Goal: Communication & Community: Answer question/provide support

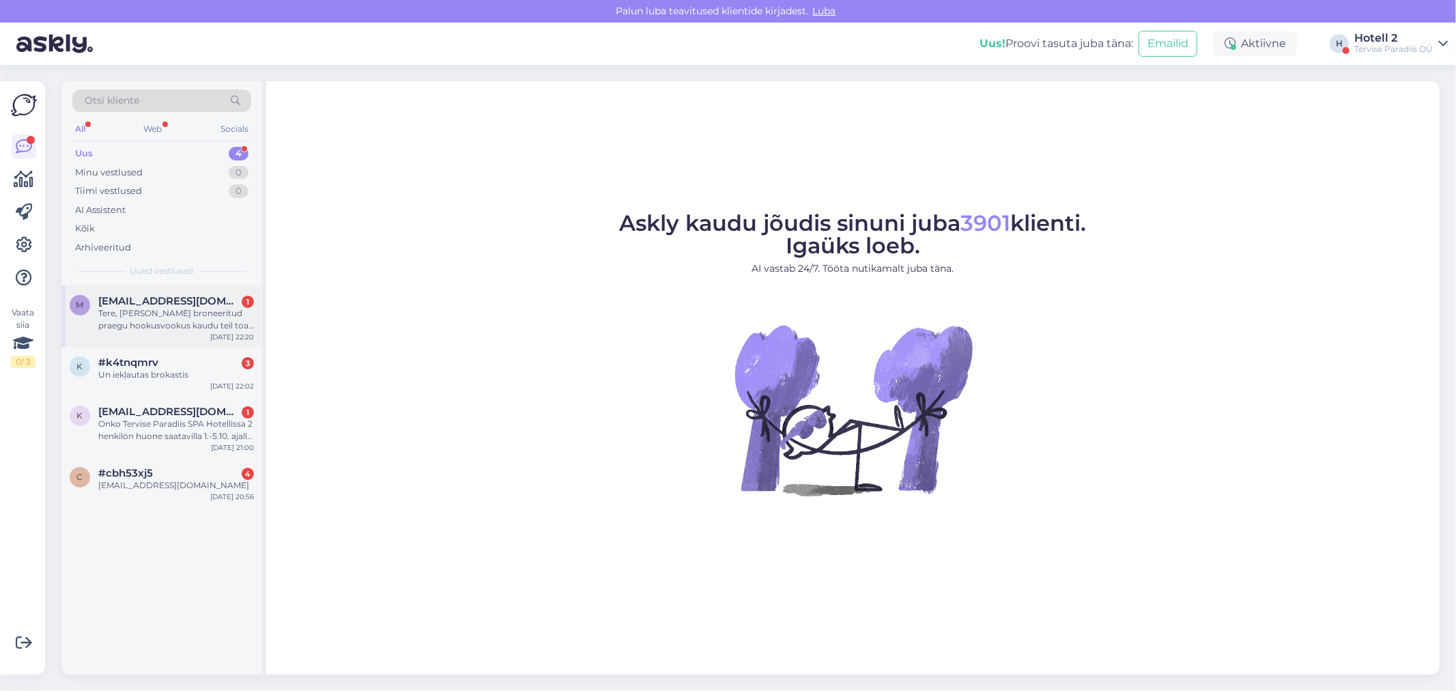
click at [177, 323] on div "Tere, [PERSON_NAME] broneeritud praegu hookusvookus kaudu teil toa üheks ooks a…" at bounding box center [176, 319] width 156 height 25
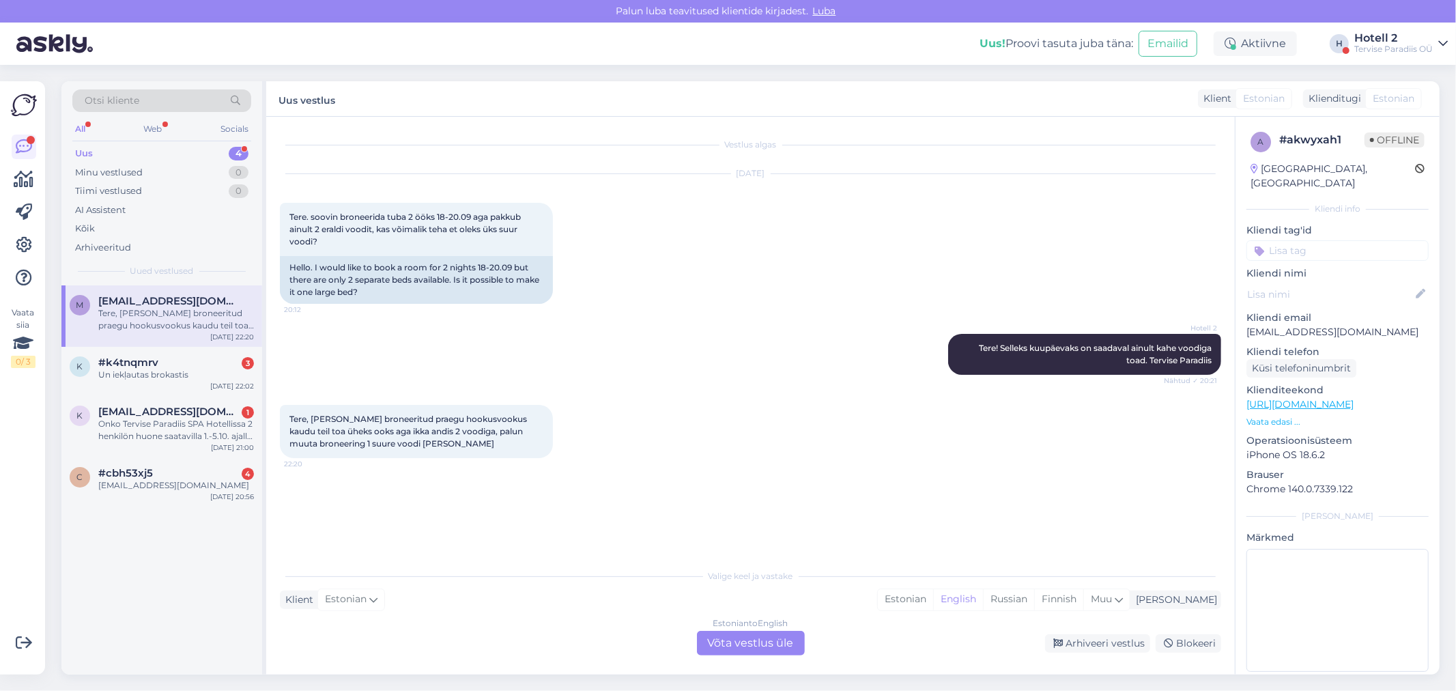
click at [745, 638] on div "Estonian to English Võta vestlus üle" at bounding box center [751, 643] width 108 height 25
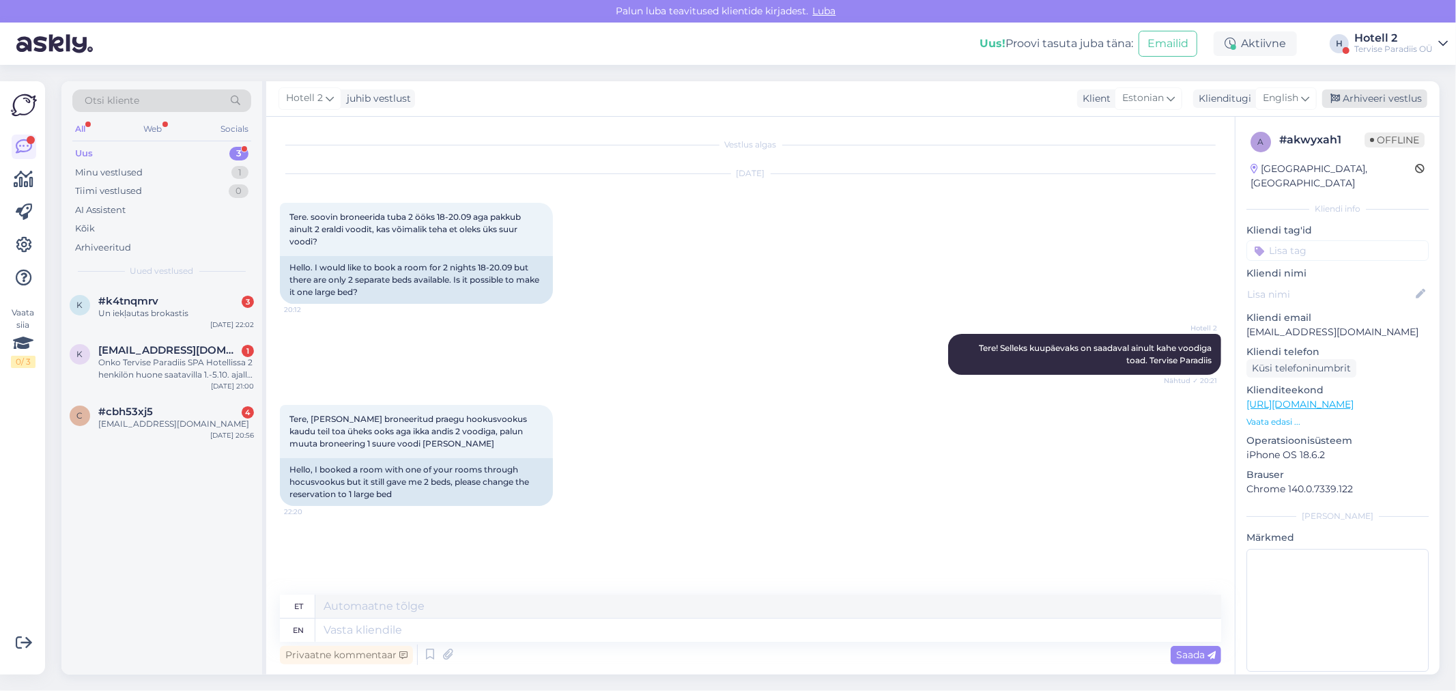
click at [1380, 100] on div "Arhiveeri vestlus" at bounding box center [1374, 98] width 105 height 18
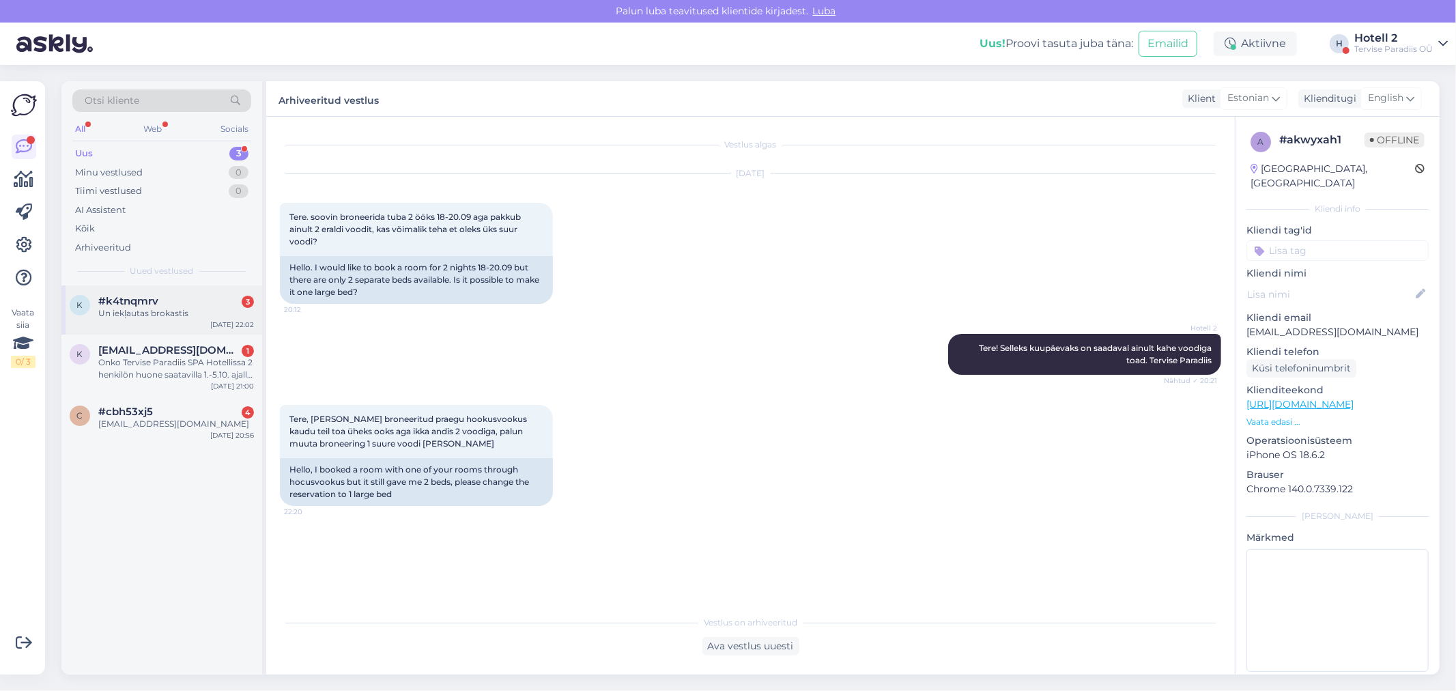
click at [165, 313] on div "Un iekļautas brokastis" at bounding box center [176, 313] width 156 height 12
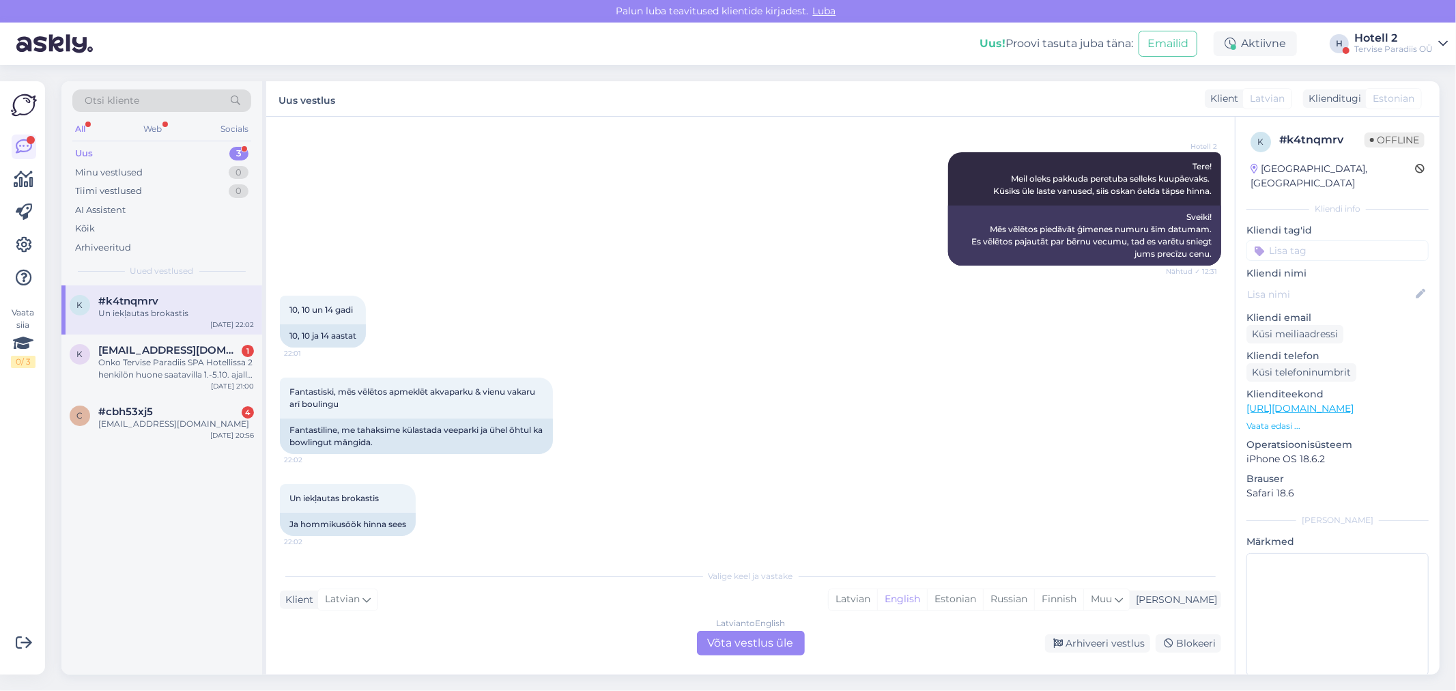
scroll to position [158, 0]
click at [707, 646] on div "Latvian to English Võta vestlus üle" at bounding box center [751, 643] width 108 height 25
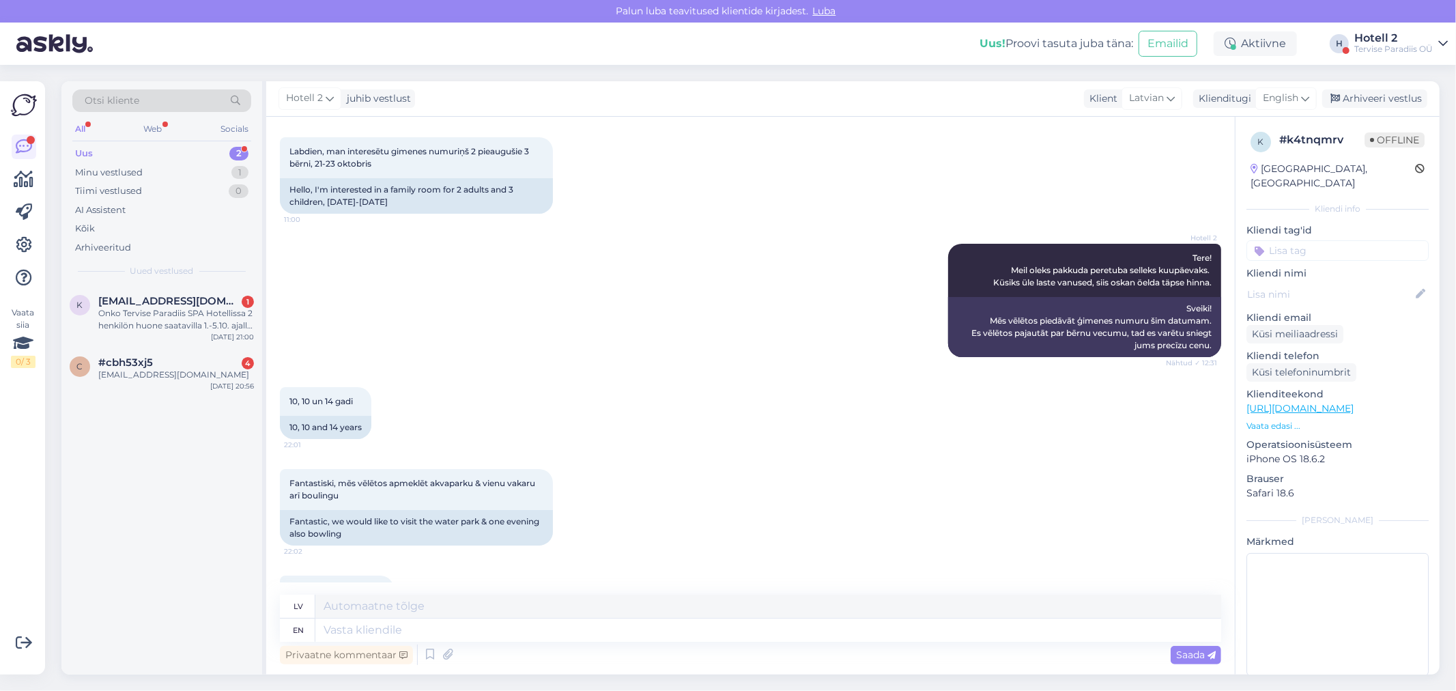
scroll to position [125, 0]
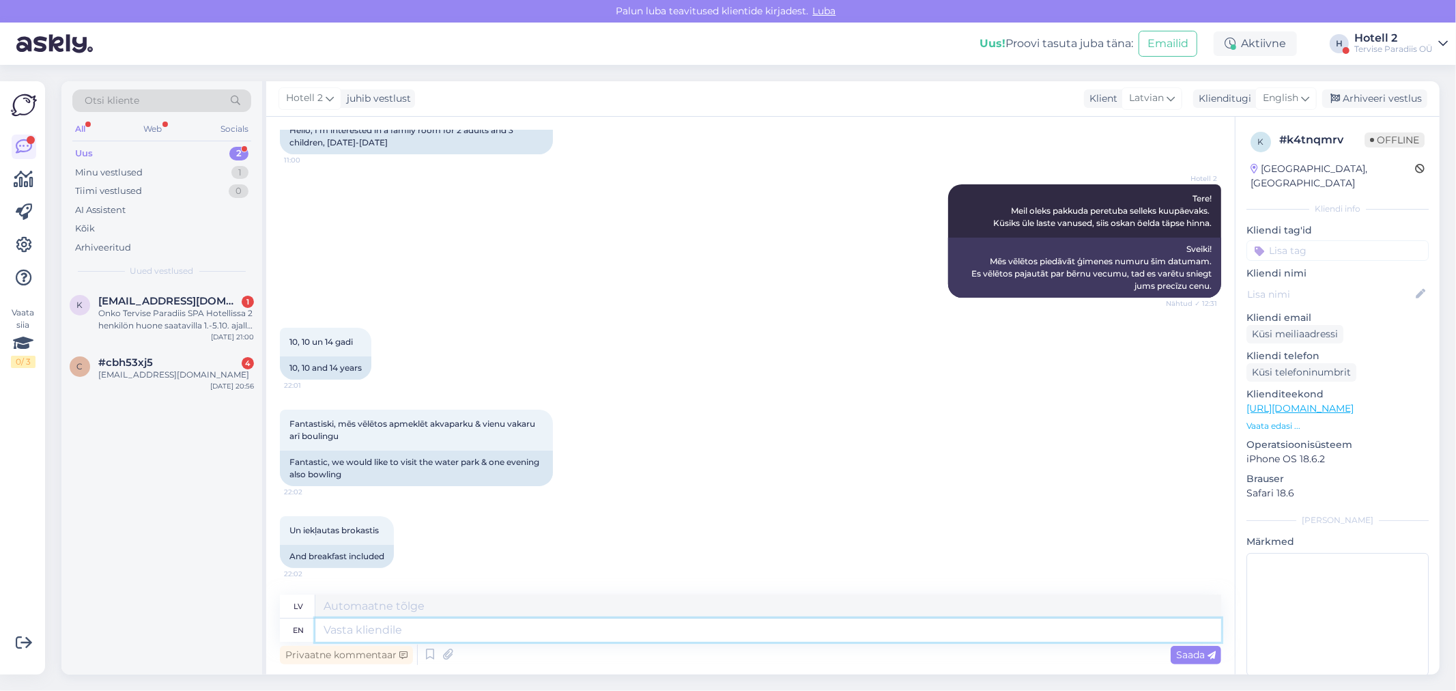
click at [363, 631] on textarea at bounding box center [768, 629] width 906 height 23
type textarea "We"
type textarea "Mēs"
type textarea "We can"
type textarea "Mēs varam"
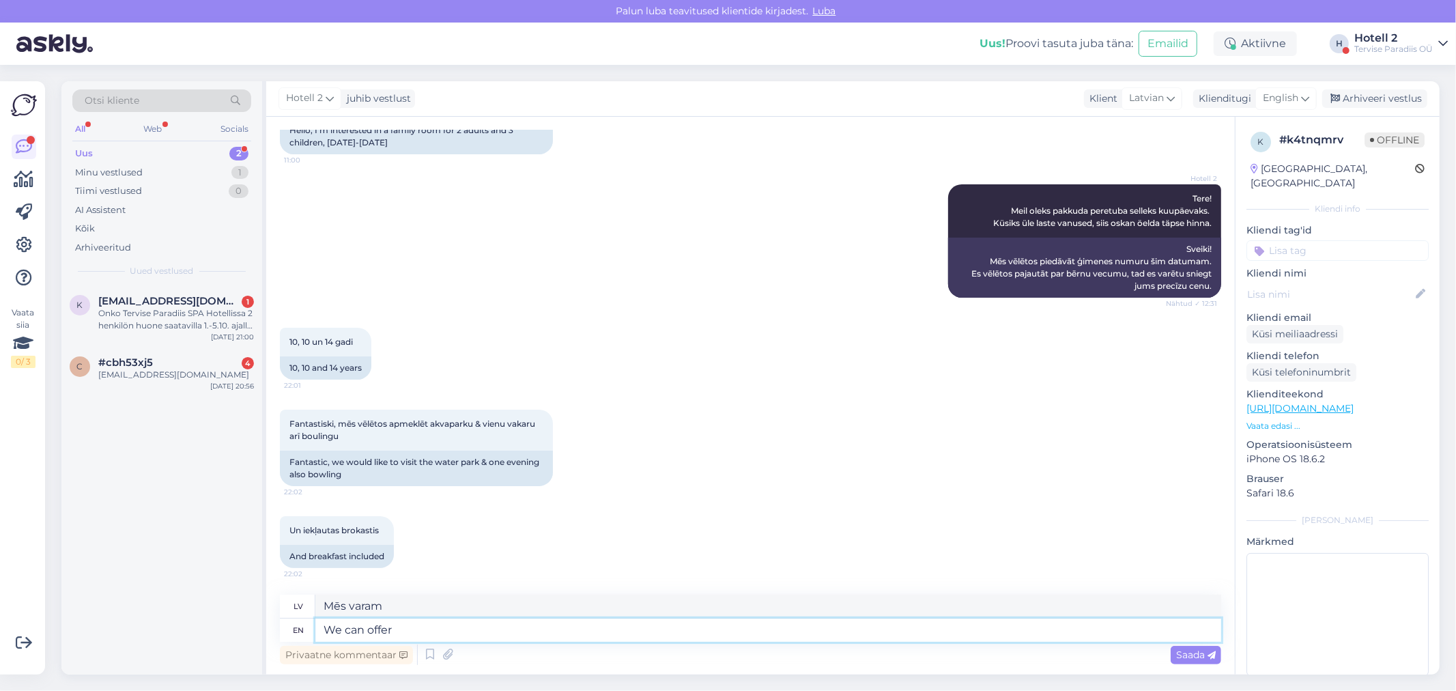
type textarea "We can offer"
type textarea "Mēs varam piedāvāt"
type textarea "We can offer a family"
type textarea "Mēs varam piedāvāt ģimeni"
type textarea "We can offer a family room"
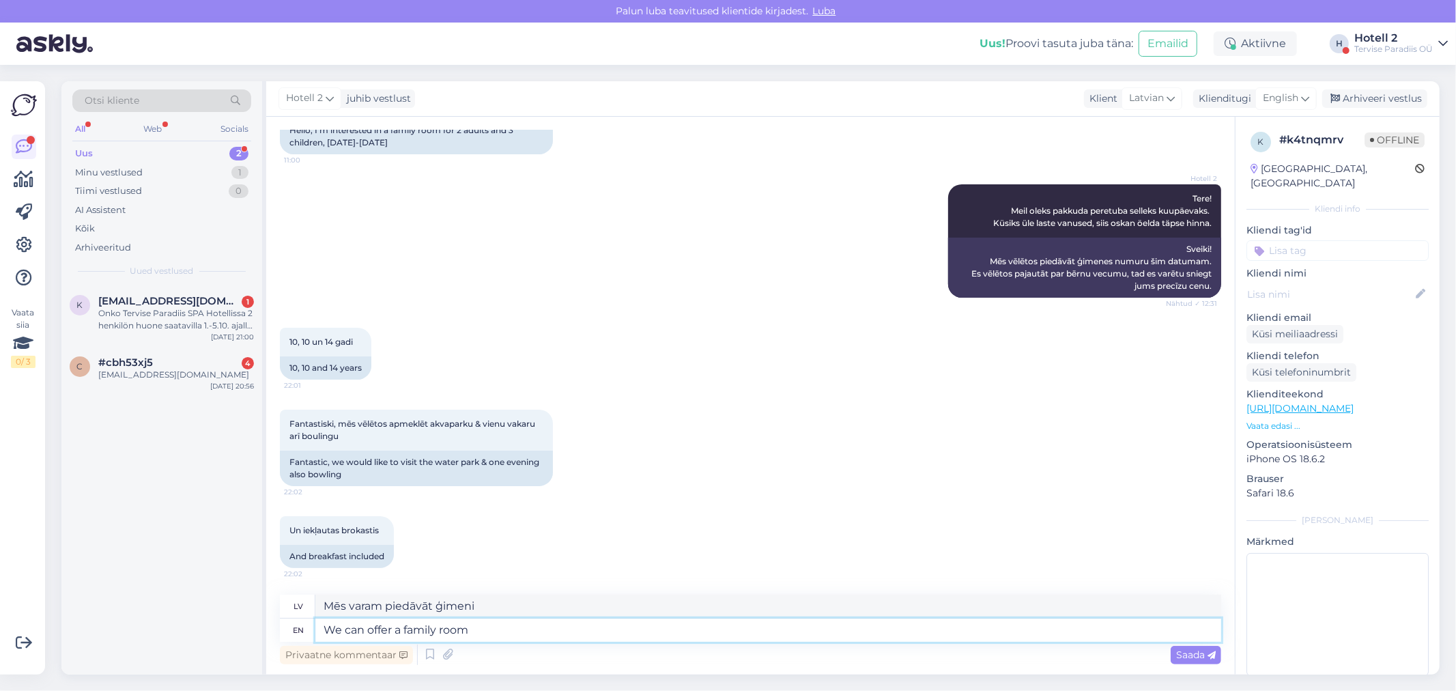
type textarea "Varam piedāvāt ģimenes numuru"
type textarea "We can offer a family room for 21-23.1"
type textarea "Mēs varam piedāvāt ģimenes numuru 21-23.1"
type textarea "We can offer a family room for 21-23.10.2"
type textarea "Varam piedāvāt ģimenes numuru 21-23.10"
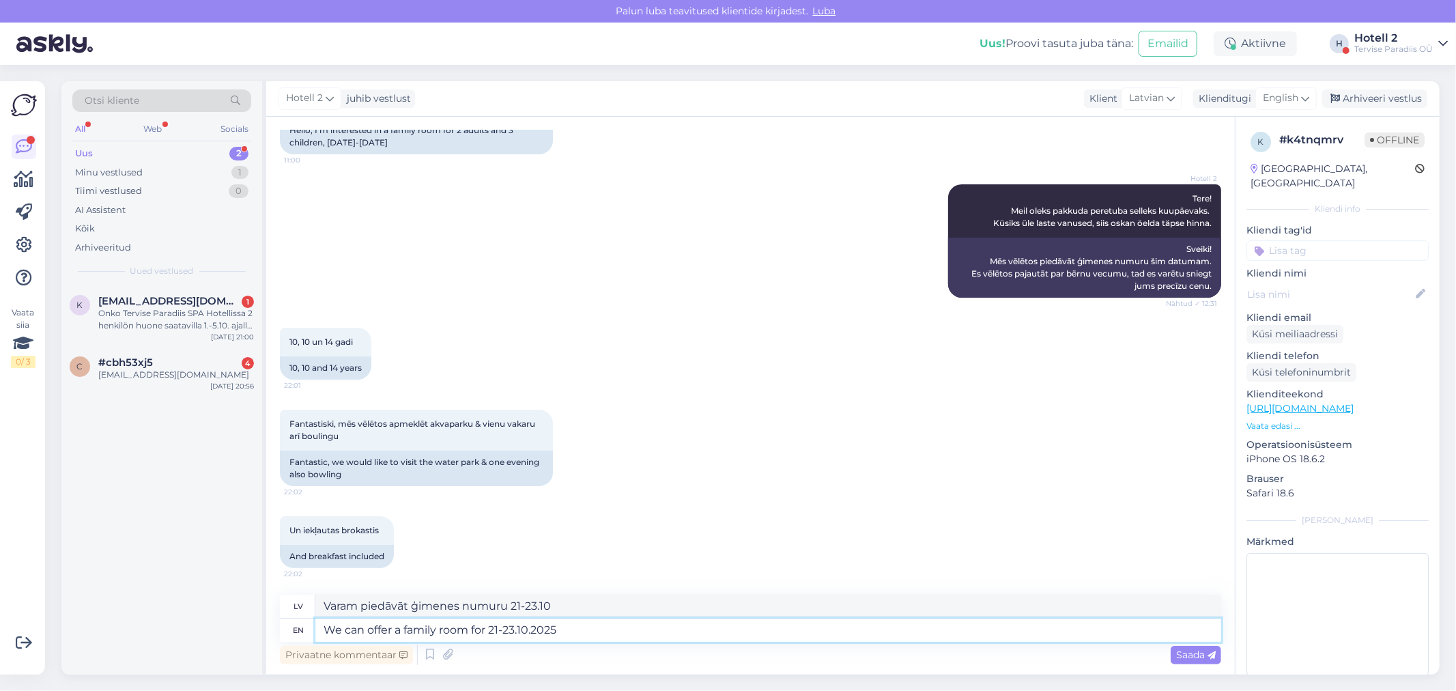
type textarea "We can offer a family room for 21-23.10.2025"
type textarea "Varam piedāvāt ģimenes numuru 21-23.10.2025"
type textarea "We can offer a family room for 21-23.10.2025 and"
type textarea "Mēs varam piedāvāt ģimenes numuru 21-23.10.2025 ."
type textarea "We can offer a family room for 21-23.10.2025 and the price w"
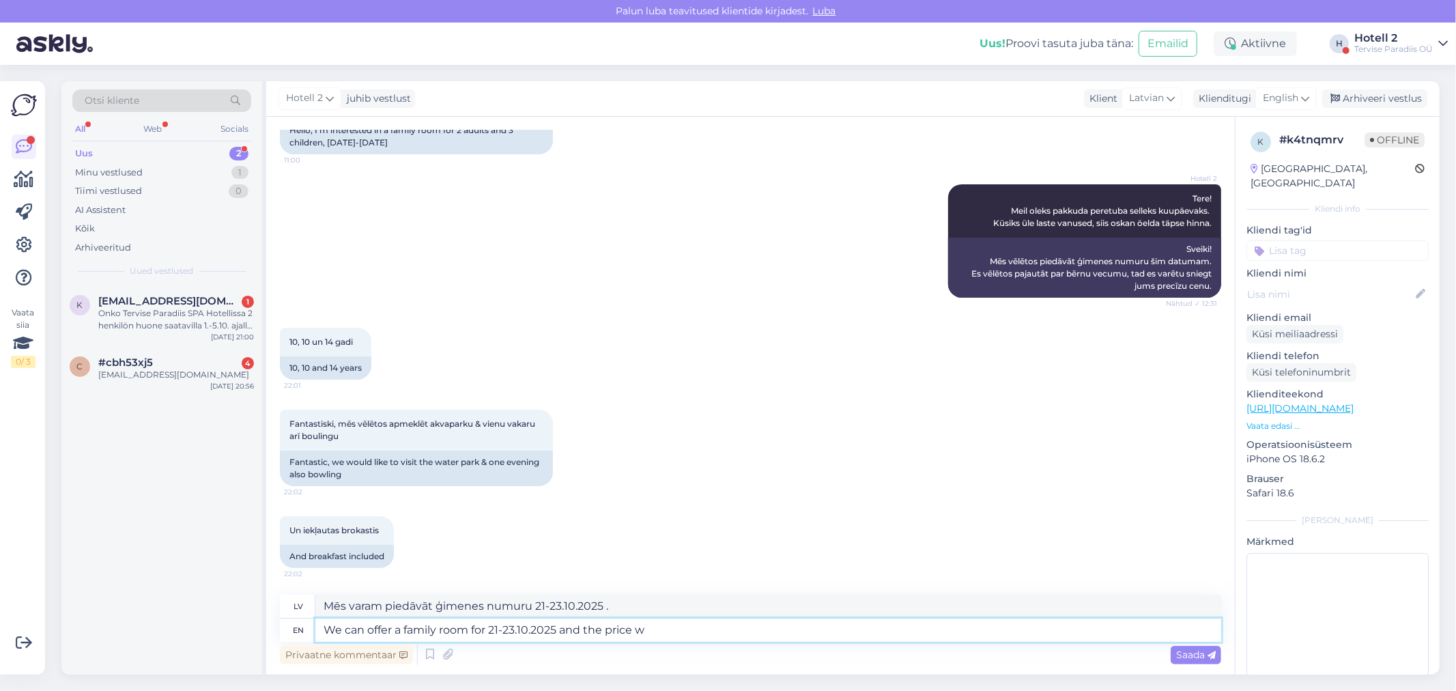
type textarea "Mēs varam piedāvāt ģimenes numuru 21-23.10.2025 un cenu"
type textarea "We can offer a family room for 21-23.10.2025 and the price will"
type textarea "Mēs varam piedāvāt ģimenes numuru 21-23.10.2025 un cena būs [PERSON_NAME]:"
type textarea "We can offer a family room for 21-23.10.2025 and the price will be"
type textarea "Mēs varam piedāvāt ģimenes numuru 21-23.10.2025 , un cena būs [PERSON_NAME]:"
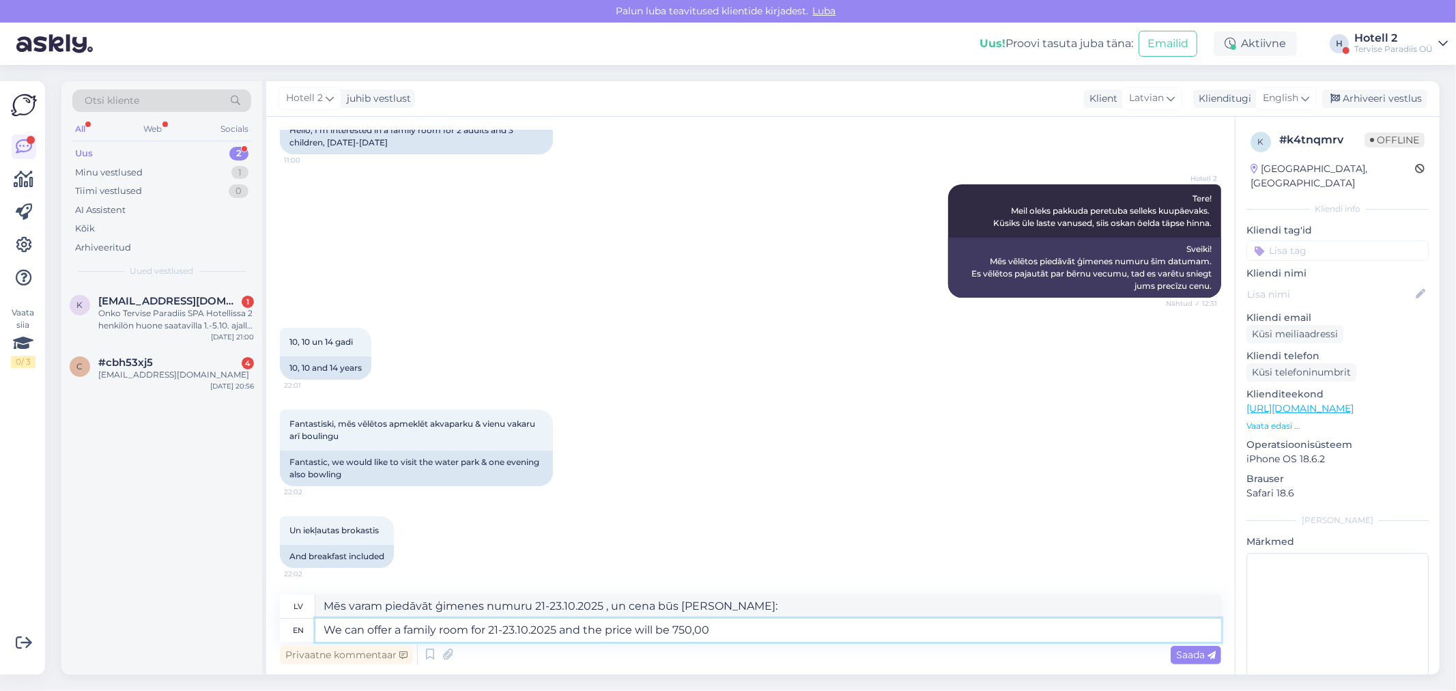
type textarea "We can offer a family room for 21-23.10.2025 and the price will be 750,00"
type textarea "Mēs varam piedāvāt ģimenes numuru 21-23.10.2025 , un cena būs 750,00."
type textarea "We can offer a family room for 21-23.10.2025 and the price will be 750,00 EUR."
type textarea "Mēs varam piedāvāt ģimenes numuru 21-23.10.2025 , un cena būs 750,00 EUR."
type textarea "We can offer a family room for 21-23.10.2025 and the price will be 750,00 EUR. …"
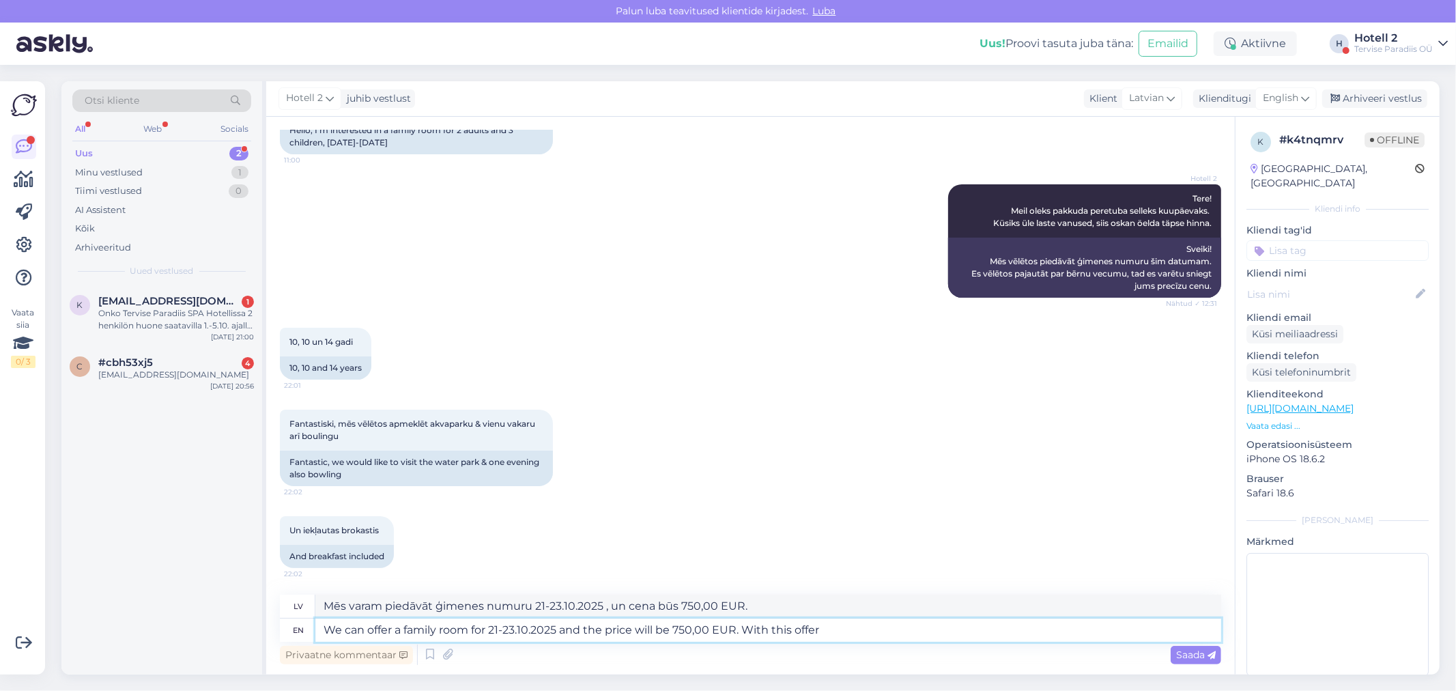
type textarea "Mēs varam piedāvāt ģimenes numuru 21-23.10.2025 , un cena būs 750,00 EUR. Ar šo…"
type textarea "We can offer a family room for 21-23.10.2025 and the price will be 750,00 EUR. …"
type textarea "Mēs varam piedāvāt ģimenes numuru 21-23.10.2025 , un cena būs 750,00 EUR. Ar šo…"
type textarea "We can offer a family room for 21-23.10.2025 and the price will be 750,00 EUR. …"
type textarea "Mēs varam piedāvāt ģimenes numuru 21-23.10.2025 , un cena būs 750,00 EUR. Ar šo…"
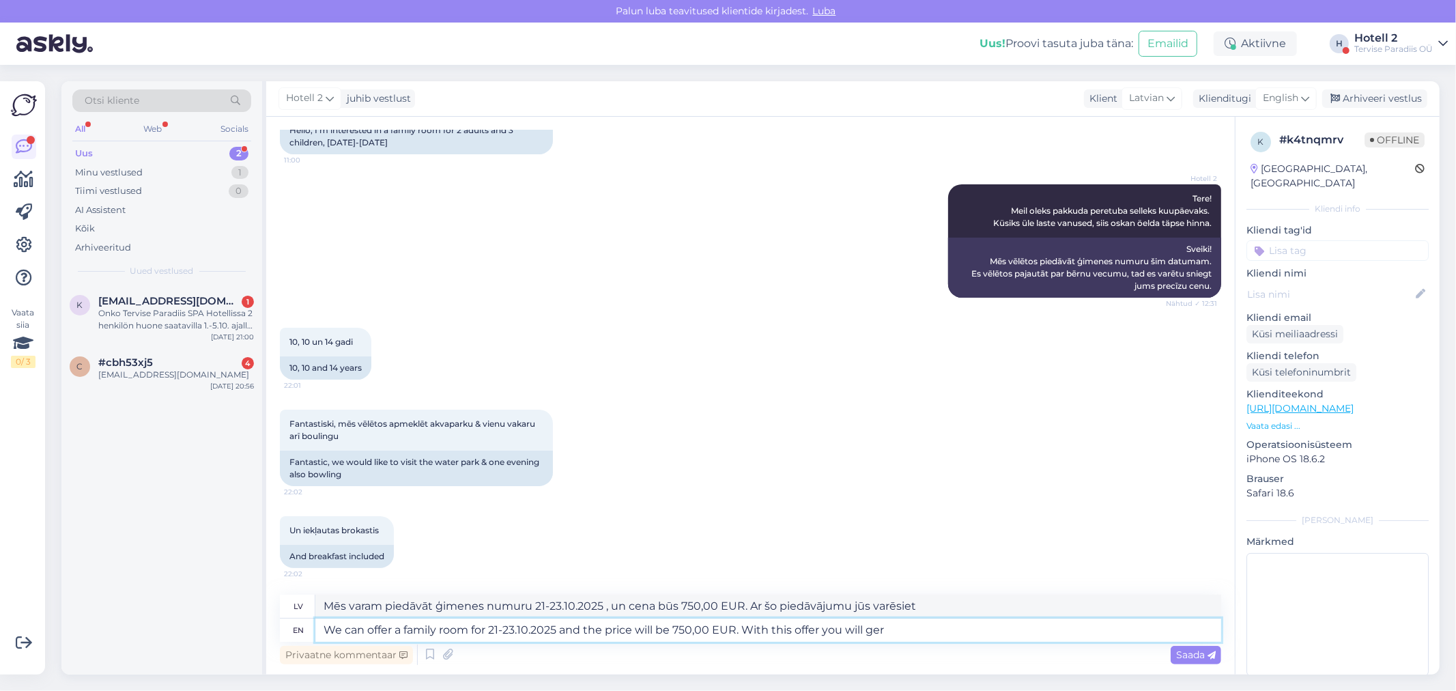
type textarea "We can offer a family room for 21-23.10.2025 and the price will be 750,00 EUR. …"
type textarea "Mēs varam piedāvāt ģimenes numuru 21-23.10.2025 , un cena būs 750,00 EUR. Ar šo…"
type textarea "We can offer a family room for 21-23.10.2025 and the price will be 750,00 EUR. …"
type textarea "Mēs varam piedāvāt ģimenes numuru 21-23.10.2025 , un cena būs 750,00 EUR. Ar šo…"
type textarea "We can offer a family room for 21-23.10.2025 and the price will be 750,00 EUR. …"
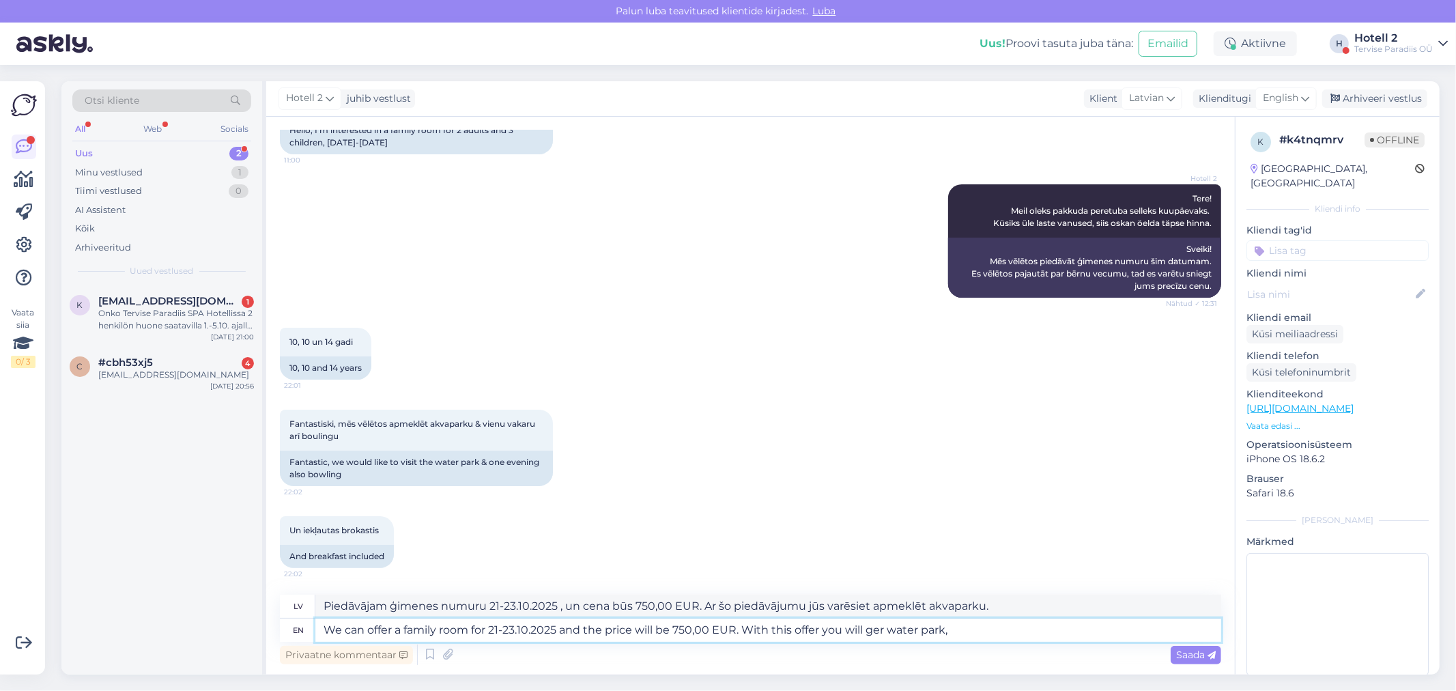
type textarea "Piedāvājam ģimenes numuru 21-23.10.2025 , un cena būs 750,00 EUR. Ar šo piedāvā…"
type textarea "We can offer a family room for 21-23.10.2025 and the price will be 750,00 EUR. …"
type textarea "Piedāvājam ģimenes numuru 21-23.10.2025 , un cena būs 750,00 EUR. Ar šo piedāvā…"
type textarea "We can offer a family room for 21-23.10.2025 and the price will be 750,00 EUR. …"
type textarea "Mēs piedāvājam ģimenes numuru 21-23.10.2025 , un cena būs 750,00 EUR. Ar šo pie…"
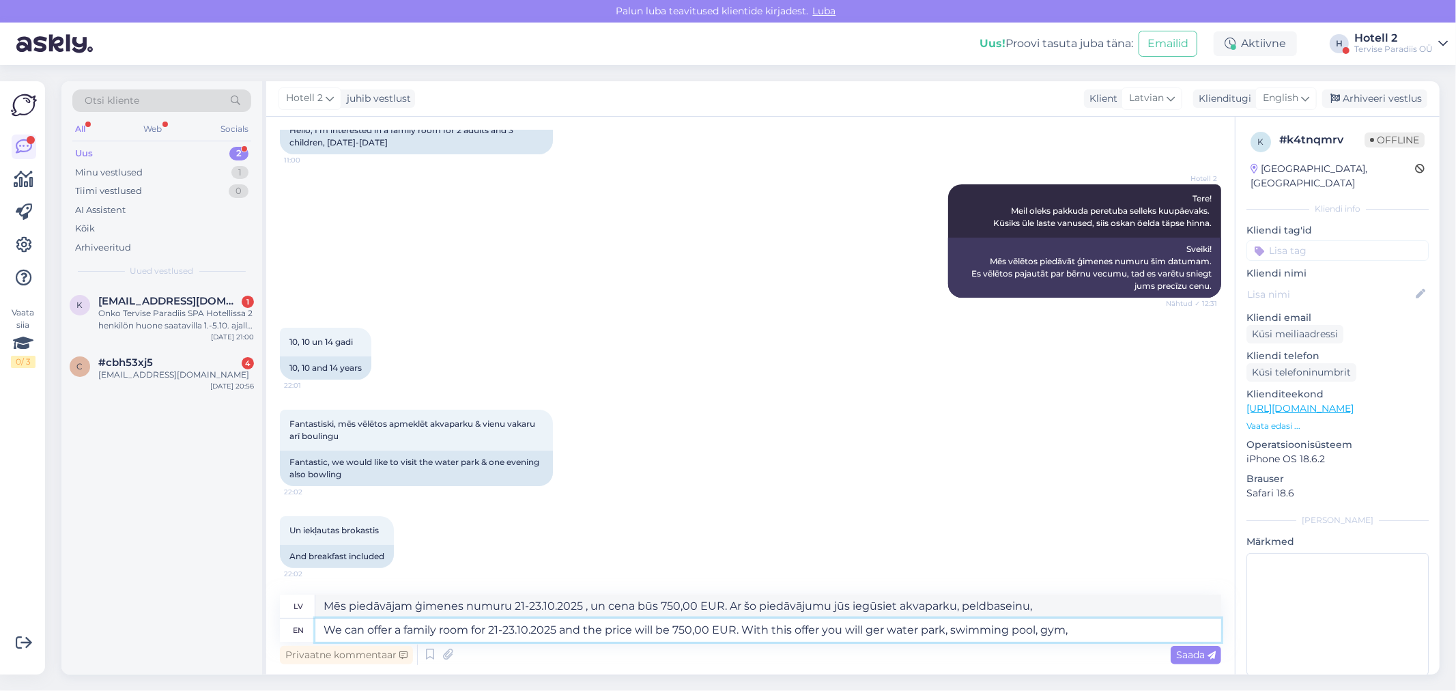
type textarea "We can offer a family room for 21-23.10.2025 and the price will be 750,00 EUR. …"
type textarea "Mēs piedāvājam ģimenes numuru 21-23.10.2025 , un cena būs 750,00 EUR. Ar šo pie…"
type textarea "We can offer a family room for 21-23.10.2025 and the price will be 750,00 EUR. …"
type textarea "Mēs piedāvājam ģimenes numuru 21-23.10.2025 , un cena būs 750,00 EUR. Ar šo pie…"
type textarea "We can offer a family room for 21-23.10.2025 and the price will be 750,00 EUR. …"
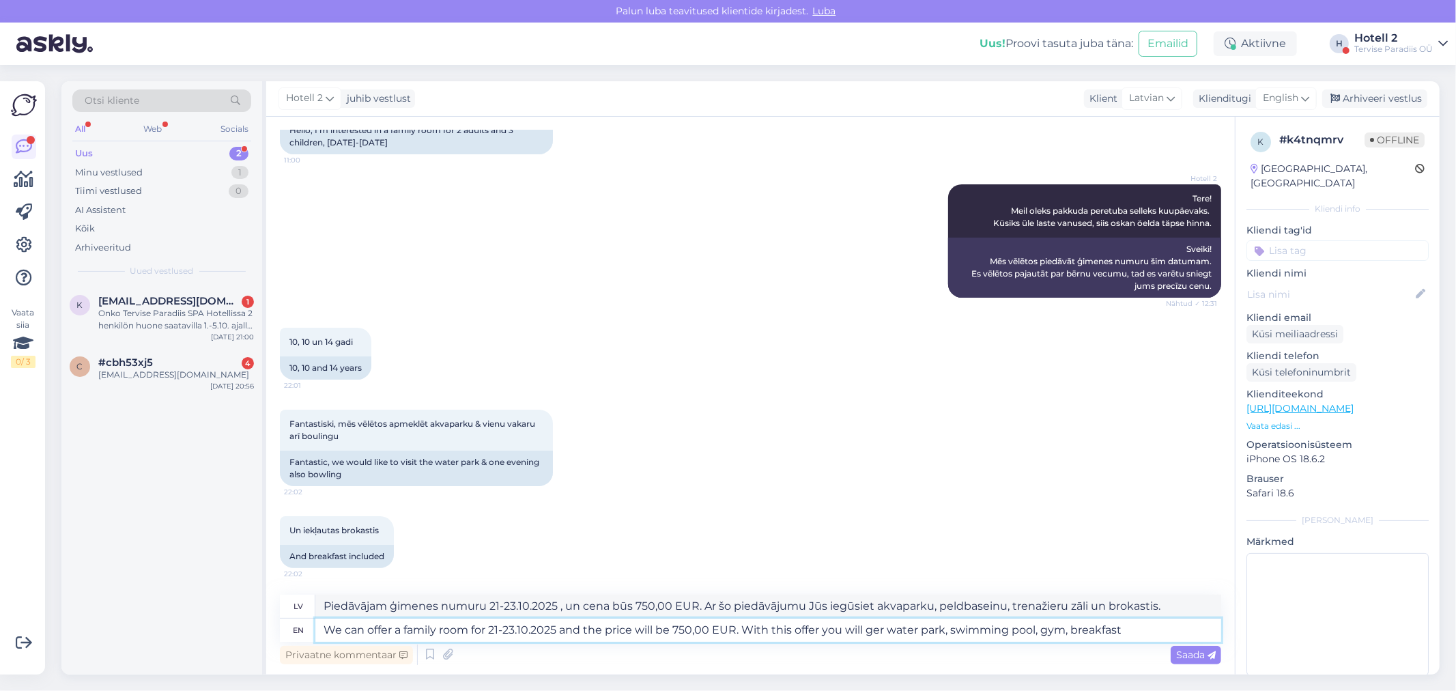
type textarea "Mēs piedāvājam ģimenes numuru 21-23.10.2025 , un cena būs 750,00 EUR. Ar šo pie…"
type textarea "We can offer a family room for 21-23.10.2025 and the price will be 750,00 EUR. …"
type textarea "Piedāvājam ģimenes numuru 21-23.10.2025 , un cena būs 750,00 EUR. Ar šo piedāvā…"
type textarea "We can offer a family room for 21-23.10.2025 and the price will be 750,00 EUR. …"
type textarea "Mēs piedāvājam ģimenes numuru 21-23.10.2025 , un cena būs 750,00 EUR. Ar šo pie…"
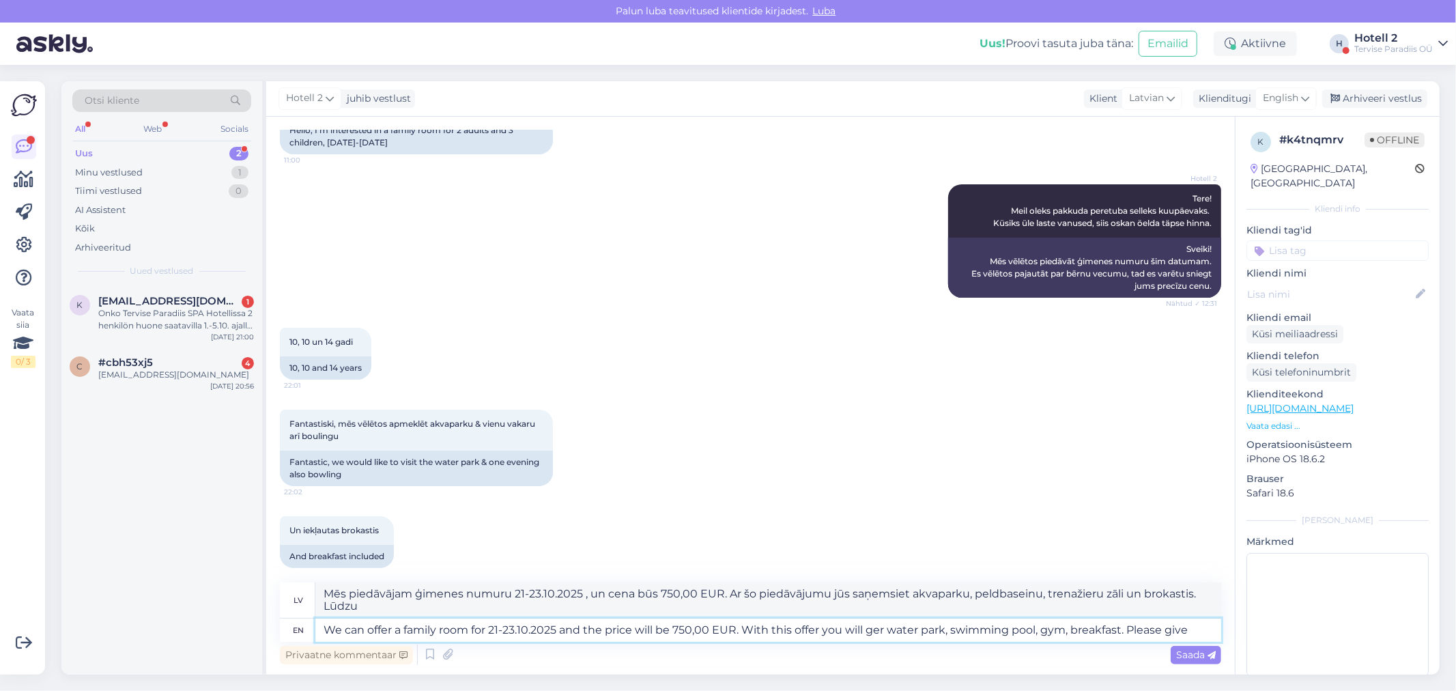
type textarea "We can offer a family room for 21-23.10.2025 and the price will be 750,00 EUR. …"
type textarea "Mēs varam piedāvāt ģimenes numuru 21-23.10.2025 , un cena būs 750,00 EUR. Ar šo…"
type textarea "We can offer a family room for 21-23.10.2025 and the price will be 750,00 EUR. …"
type textarea "Mēs piedāvājam ģimenes numuru 21-23.10.2025 , un cena būs 750,00 EUR. Ar šo pie…"
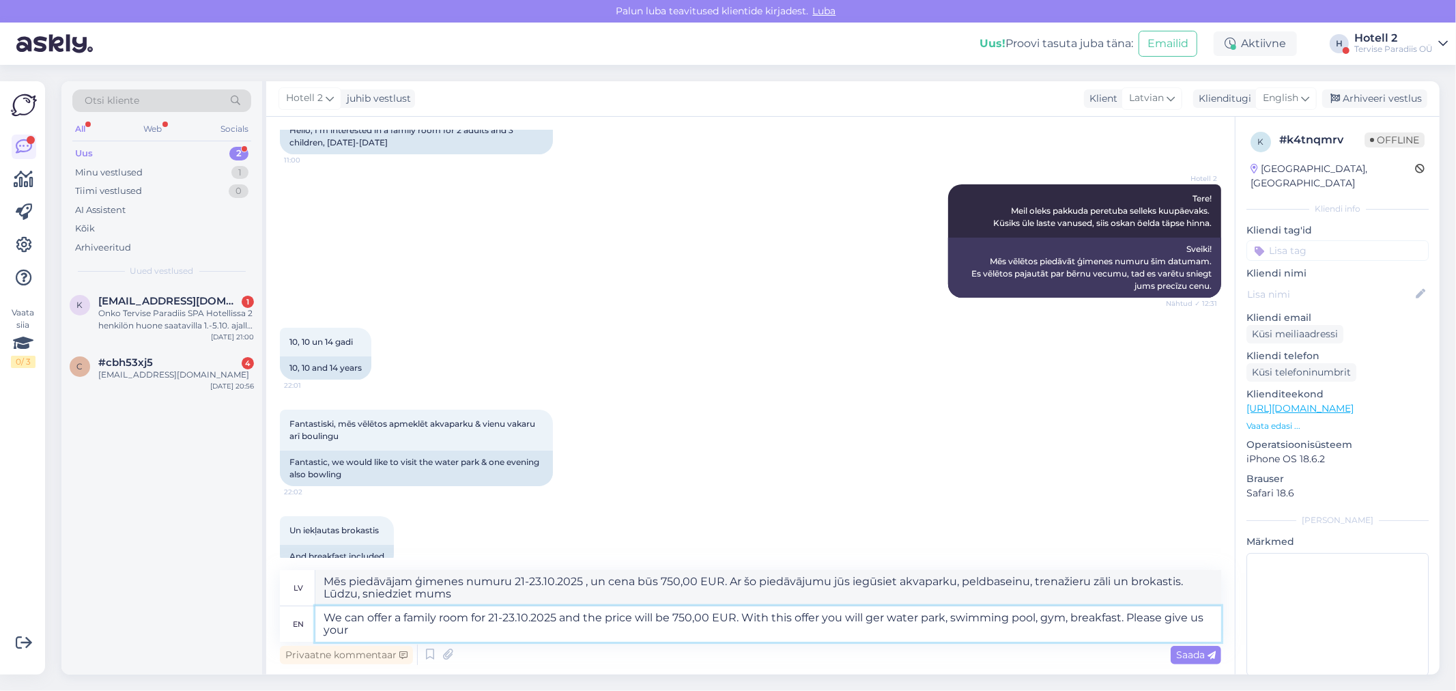
type textarea "We can offer a family room for 21-23.10.2025 and the price will be 750,00 EUR. …"
type textarea "Mēs piedāvājam ģimenes numuru 21-23.10.2025 , un cena būs 750,00 EUR. Ar šo pie…"
type textarea "We can offer a family room for 21-23.10.2025 and the price will be 750,00 EUR. …"
type textarea "Mēs piedāvājam ģimenes numuru 21-23.10.2025 , un cena būs 750,00 EUR. Ar šo pie…"
type textarea "We can offer a family room for 21-23.10.2025 and the price will be 750,00 EUR. …"
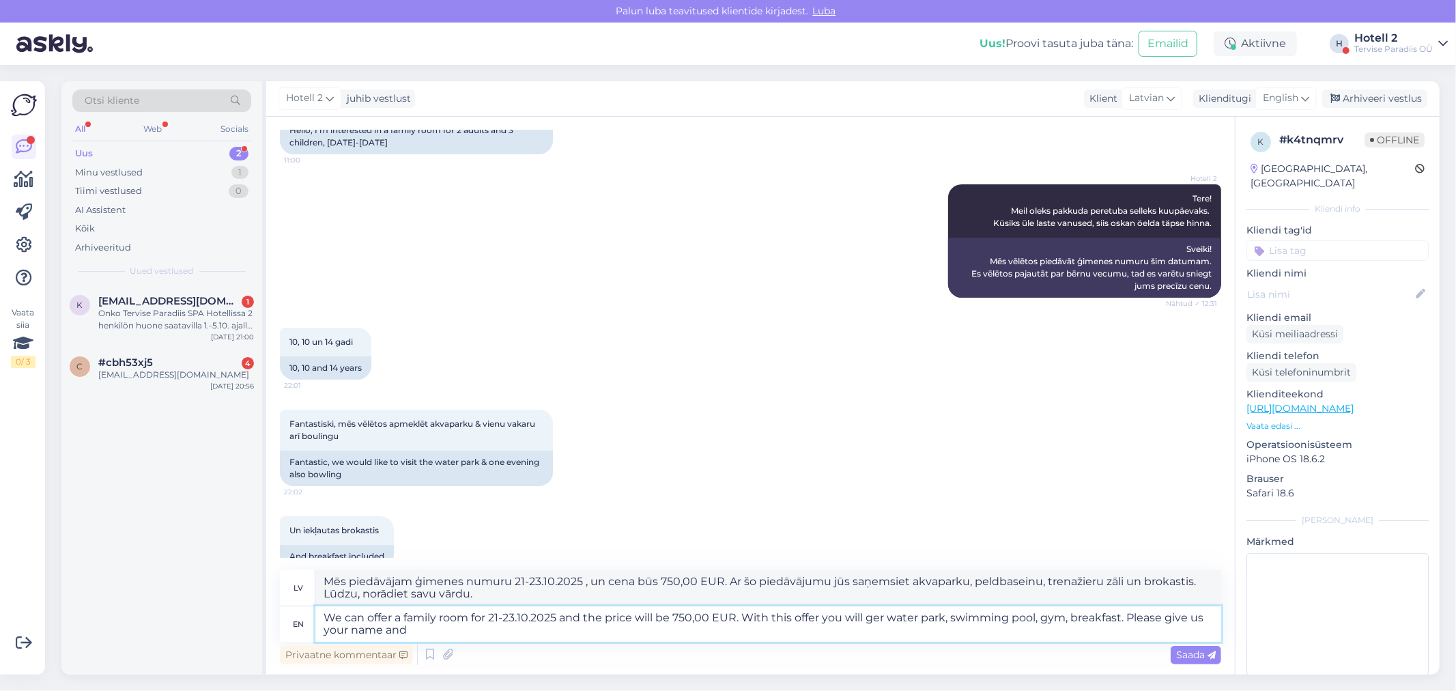
type textarea "Mēs piedāvājam ģimenes numuru 21-23.10.2025 , un cena būs 750,00 EUR. Ar šo pie…"
type textarea "We can offer a family room for 21-23.10.2025 and the price will be 750,00 EUR. …"
type textarea "Mēs piedāvājam ģimenes numuru 21-23.10.2025 , un cena būs 750,00 EUR. Ar šo pie…"
type textarea "We can offer a family room for 21-23.10.2025 and the price will be 750,00 EUR. …"
type textarea "Mēs piedāvājam ģimenes numuru 21-23.10.2025 , un cena būs 750,00 EUR. Ar šo pie…"
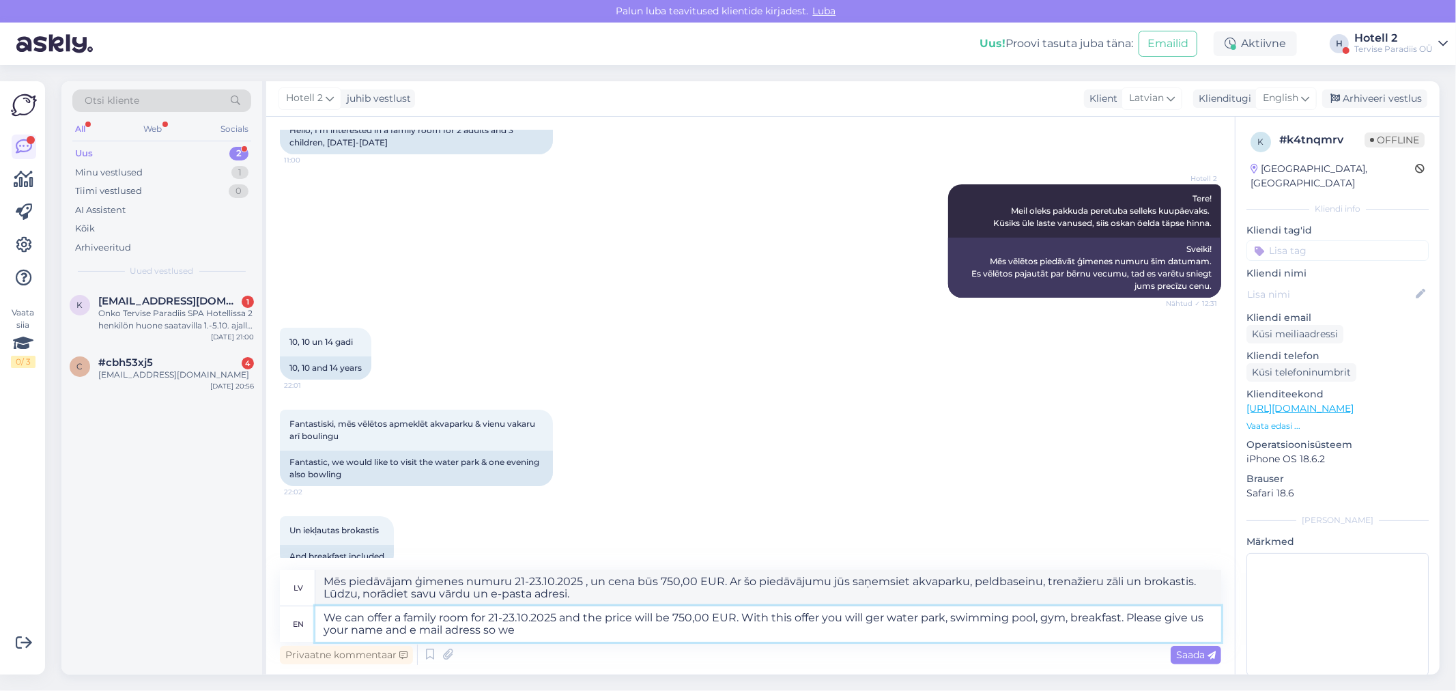
type textarea "We can offer a family room for 21-23.10.2025 and the price will be 750,00 EUR. …"
type textarea "Mēs piedāvājam ģimenes numuru 21-23.10.2025 , un cena būs 750,00 EUR. Ar šo pie…"
type textarea "We can offer a family room for 21-23.10.2025 and the price will be 750,00 EUR. …"
type textarea "Mēs piedāvājam ģimenes numuru 21-23.10.2025 , un cena būs 750,00 EUR. Ar šo pie…"
type textarea "We can offer a family room for 21-23.10.2025 and the price will be 750,00 EUR. …"
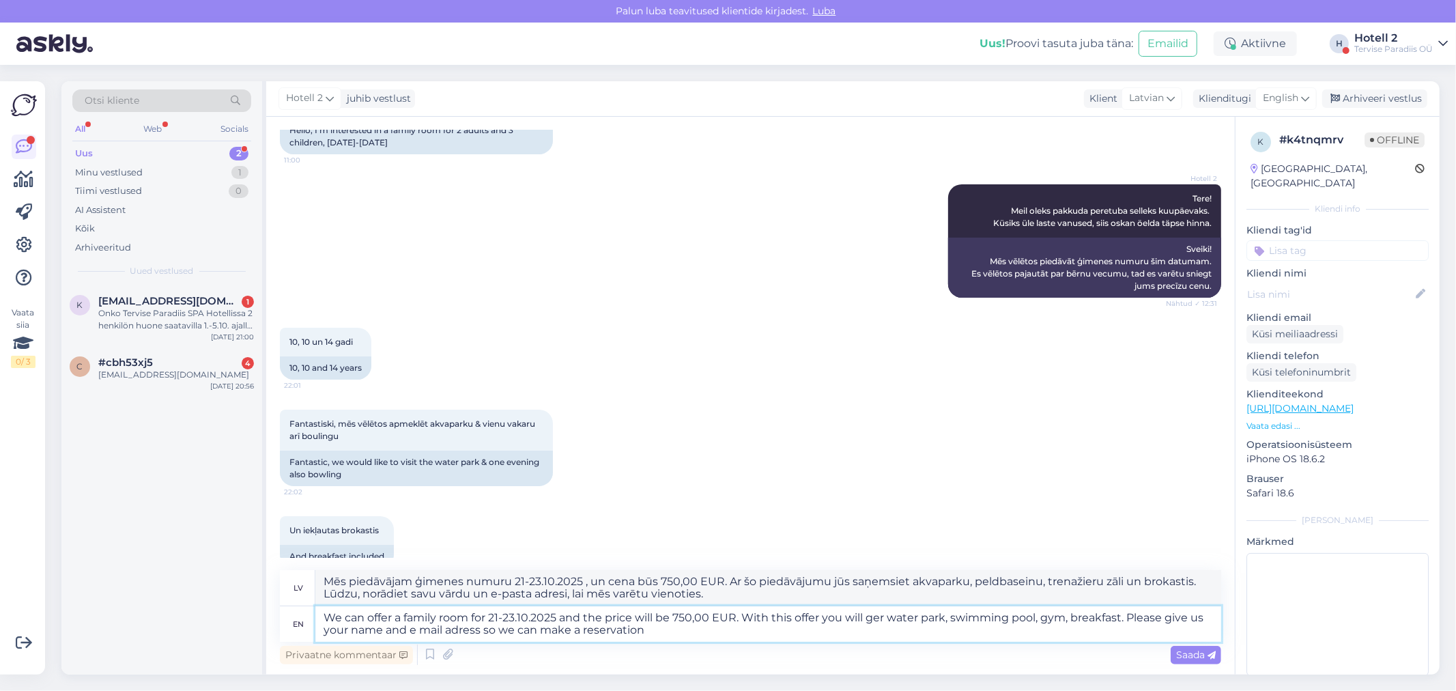
type textarea "Mēs piedāvājam ģimenes numuru 21-23.10.2025 , un cena būs 750,00 EUR. Ar šo pie…"
type textarea "We can offer a family room for 21-23.10.2025 and the price will be 750,00 EUR. …"
type textarea "Mēs piedāvājam ģimenes numuru 21-23.10.2025 , un cena būs 750,00 EUR. Ar šo pie…"
type textarea "We can offer a family room for 21-23.10.2025 and the price will be 750,00 EUR. …"
type textarea "Mēs piedāvājam ģimenes numuru 21-23.10.2025 , un cena būs 750,00 EUR. Ar šo pie…"
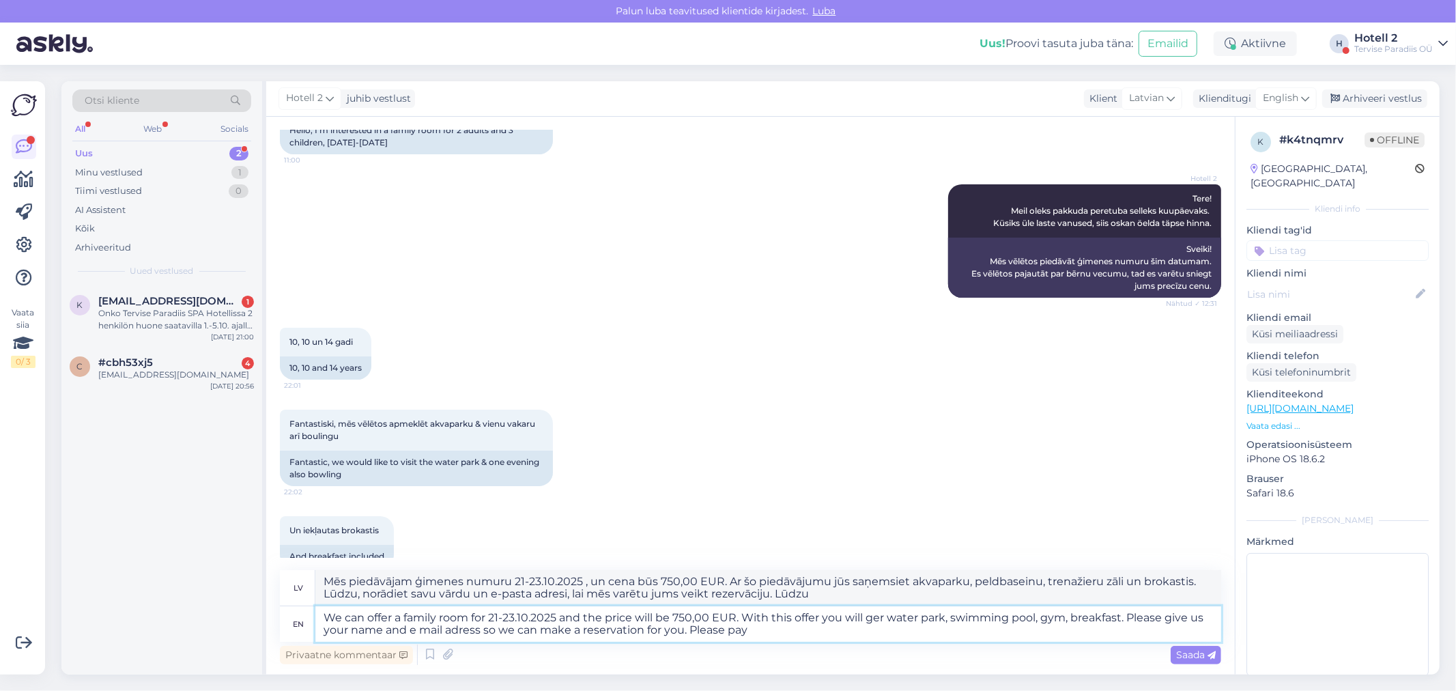
type textarea "We can offer a family room for 21-23.10.2025 and the price will be 750,00 EUR. …"
type textarea "Mēs piedāvājam ģimenes numuru 21-23.10.2025 , un cena būs 750,00 EUR. Ar šo pie…"
type textarea "We can offer a family room for 21-23.10.2025 and the price will be 750,00 EUR. …"
type textarea "Mēs piedāvājam ģimenes numuru 21-23.10.2025 , un cena būs 750,00 EUR. Ar šo pie…"
type textarea "We can offer a family room for 21-23.10.2025 and the price will be 750,00 EUR. …"
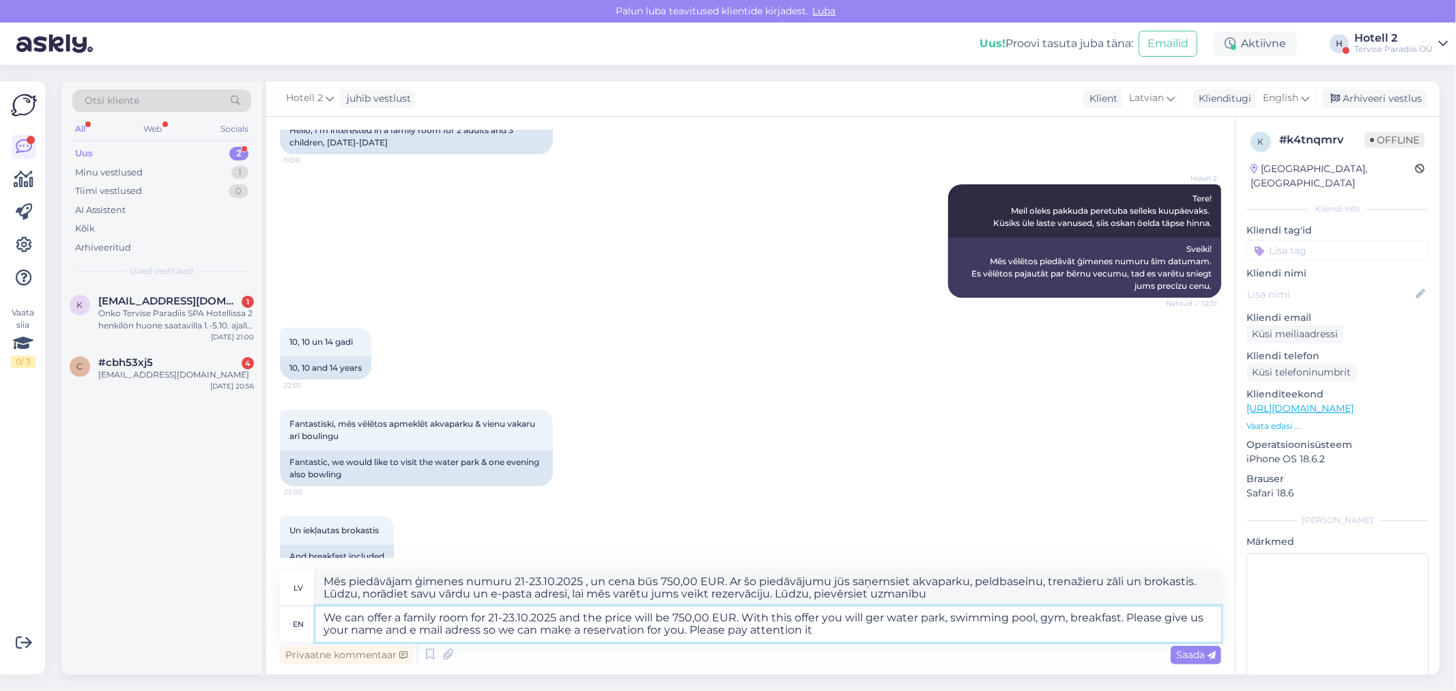
type textarea "Mēs piedāvājam ģimenes numuru 21-23.10.2025 , un cena būs 750,00 EUR. Ar šo pie…"
type textarea "We can offer a family room for 21-23.10.2025 and the price will be 750,00 EUR. …"
type textarea "Mēs piedāvājam ģimenes numuru 21-23.10.2025 , un cena būs 750,00 EUR. Ar šo pie…"
type textarea "We can offer a family room for 21-23.10.2025 and the price will be 750,00 EUR. …"
type textarea "Mēs piedāvājam ģimenes numuru 21-23.10.2025 , un cena būs 750,00 EUR. Ar šo pie…"
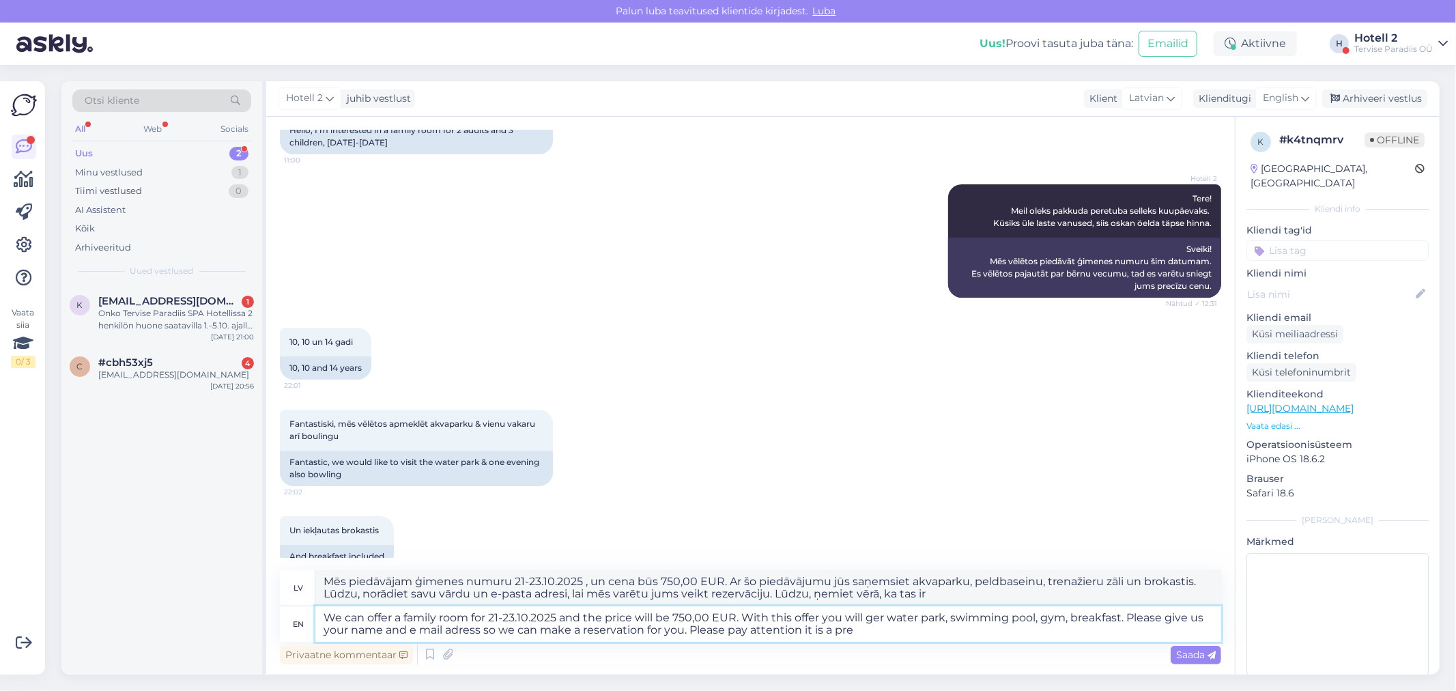
type textarea "We can offer a family room for 21-23.10.2025 and the price will be 750,00 EUR. …"
type textarea "Mēs piedāvājam ģimenes numuru 21-23.10.2025 , un cena būs 750,00 EUR. Ar šo pie…"
type textarea "We can offer a family room for 21-23.10.2025 and the price will be 750,00 EUR. …"
type textarea "Mēs piedāvājam ģimenes numuru 21-23.10.2025 , un cena būs 750,00 EUR. Ar šo pie…"
type textarea "We can offer a family room for 21-23.10.2025 and the price will be 750,00 EUR. …"
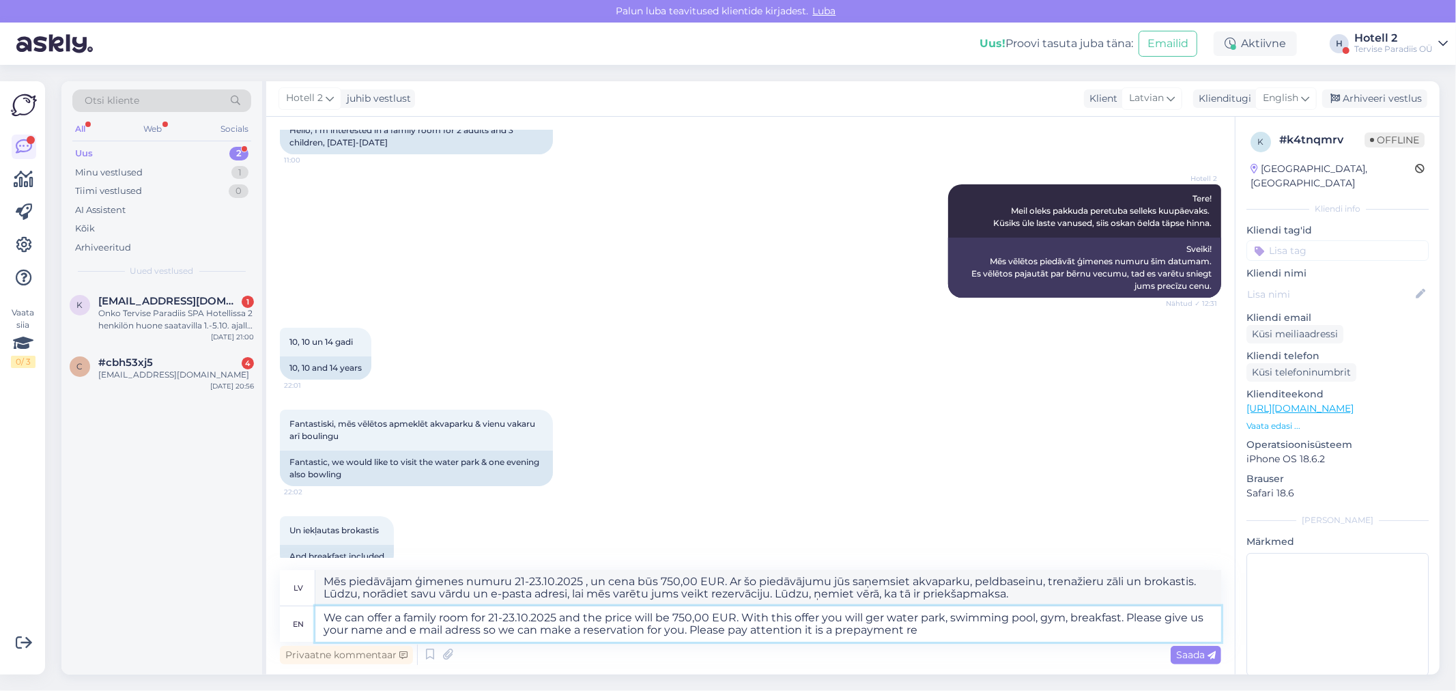
type textarea "Mēs piedāvājam ģimenes numuru 21-23.10.2025 , un cena būs 750,00 EUR. Ar šo pie…"
type textarea "We can offer a family room for 21-23.10.2025 and the price will be 750,00 EUR. …"
type textarea "Mēs piedāvājam ģimenes numuru 21-23.10.2025 , un cena būs 750,00 EUR. Ar šo pie…"
type textarea "We can offer a family room for 21-23.10.2025 and the price will be 750,00 EUR. …"
type textarea "Mēs piedāvājam ģimenes numuru 21-23.10.2025 , un cena būs 750,00 EUR. Ar šo pie…"
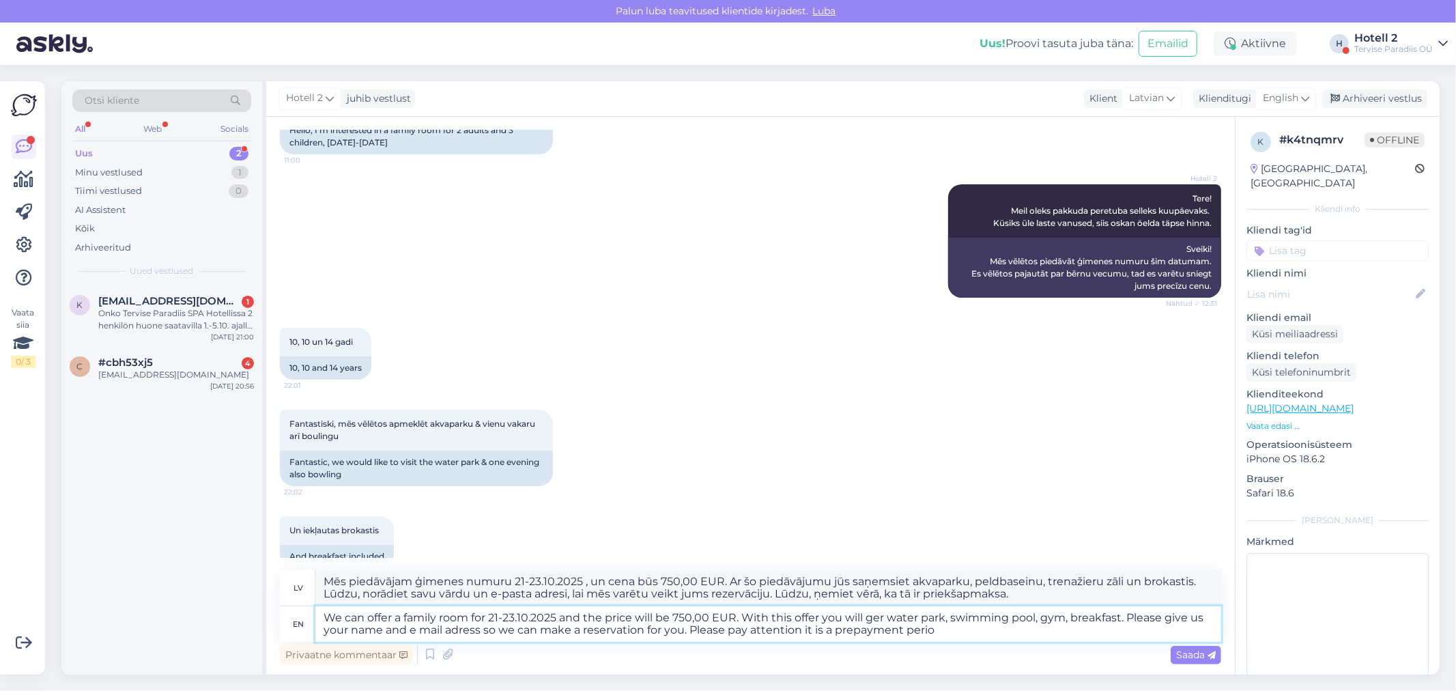
type textarea "We can offer a family room for 21-23.10.2025 and the price will be 750,00 EUR. …"
type textarea "Mēs piedāvājam ģimenes numuru 21-23.10.2025 , un cena būs 750,00 EUR. Ar šo pie…"
type textarea "We can offer a family room for 21-23.10.2025 and the price will be 750,00 EUR. …"
type textarea "Mēs piedāvājam ģimenes numuru 21-23.10.2025 , un cena būs 750,00 EUR. Ar šo pie…"
click at [949, 631] on textarea "We can offer a family room for 21-23.10.2025 and the price will be 750,00 EUR. …" at bounding box center [768, 623] width 906 height 35
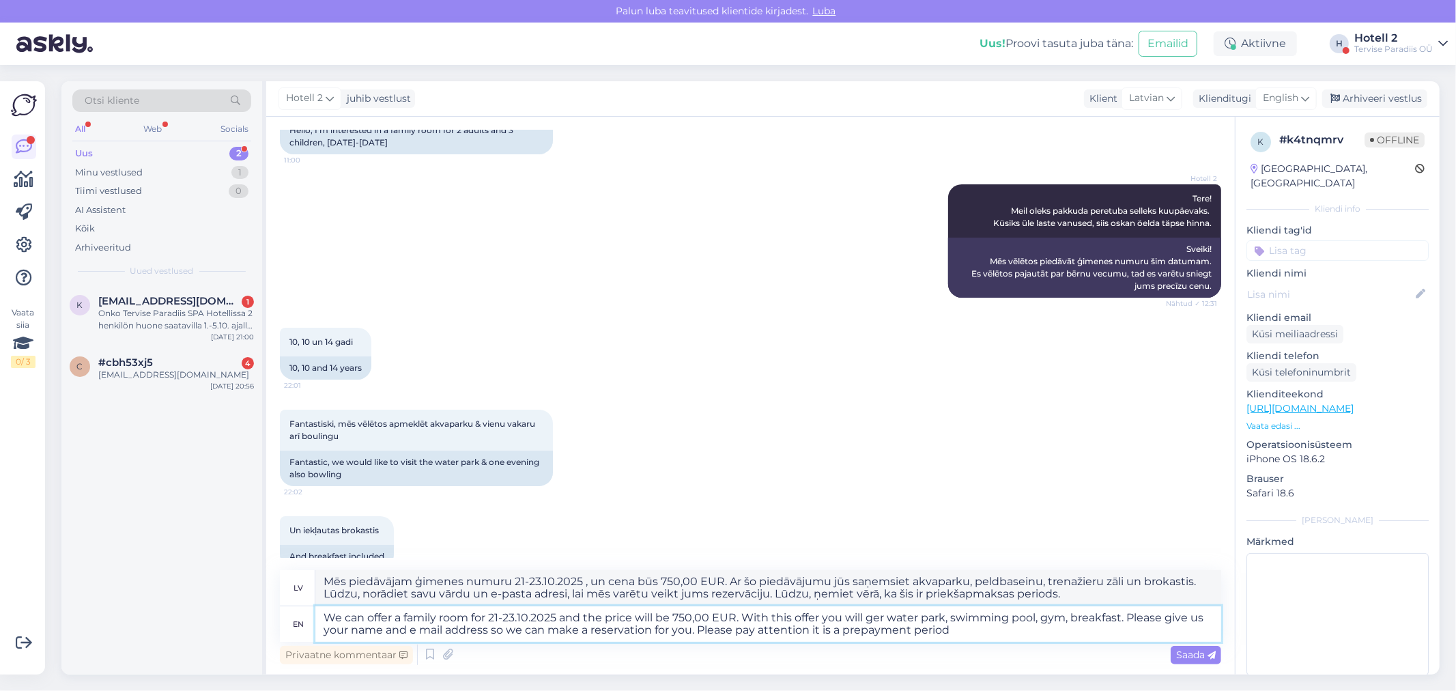
type textarea "We can offer a family room for 21-23.10.2025 and the price will be 750,00 EUR. …"
type textarea "Mēs piedāvājam ģimenes numuru 21-23.10.2025 , un cena būs 750,00 EUR. Ar šo pie…"
type textarea "We can offer a family room for 21-23.10.2025 and the price will be 750,00 EUR. …"
type textarea "Mēs piedāvājam ģimenes numuru 21-23.10.2025 , un cena būs 750,00 EUR. Ar šo pie…"
type textarea "We can offer a family room for 21-23.10.2025 and the price will be 750,00 EUR. …"
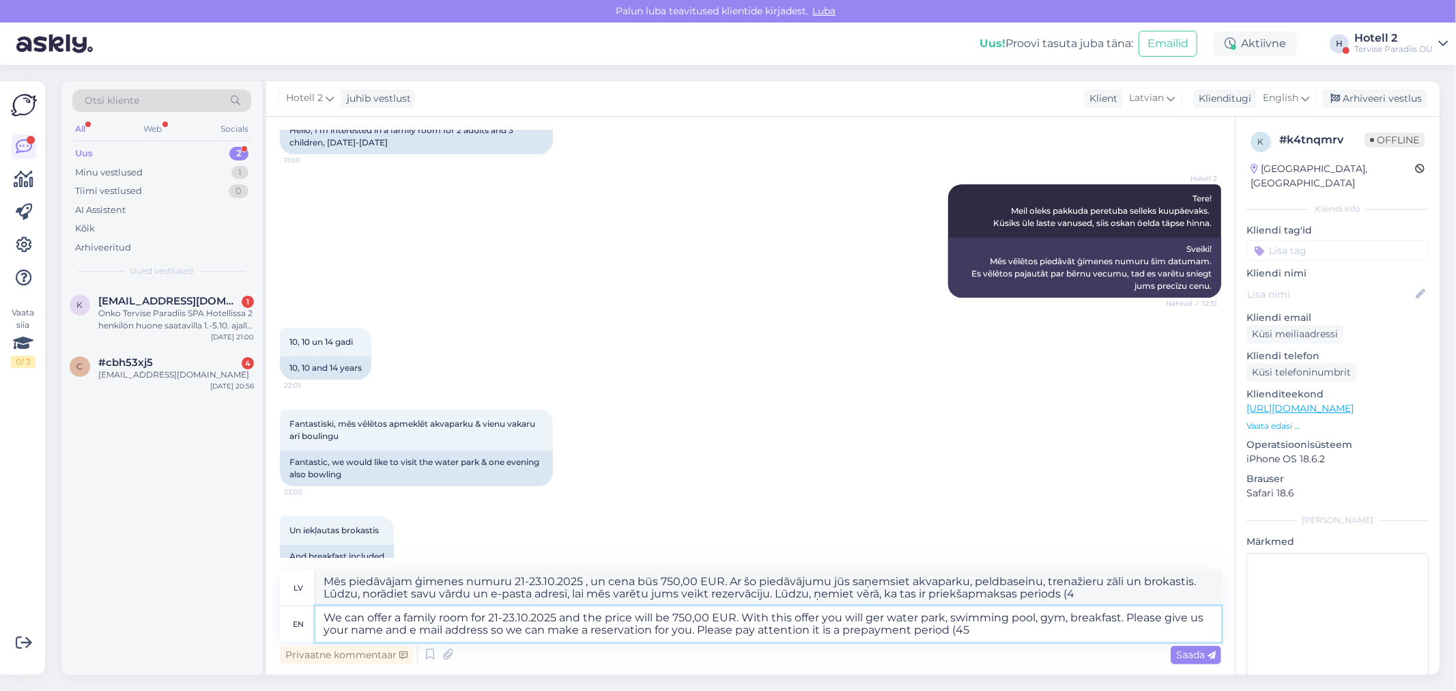
type textarea "Mēs piedāvājam ģimenes numuru 21-23.10.2025 , un cena būs 750,00 EUR. Ar šo pie…"
type textarea "We can offer a family room for 21-23.10.2025 and the price will be 750,00 EUR. …"
type textarea "Mēs piedāvājam ģimenes numuru 21-23.10.2025 , un cena būs 750,00 EUR. Ar šo pie…"
type textarea "We can offer a family room for 21-23.10.2025 and the price will be 750,00 EUR. …"
type textarea "Mēs piedāvājam ģimenes numuru 21-23.10.2025 , un cena būs 750,00 EUR. Ar šo pie…"
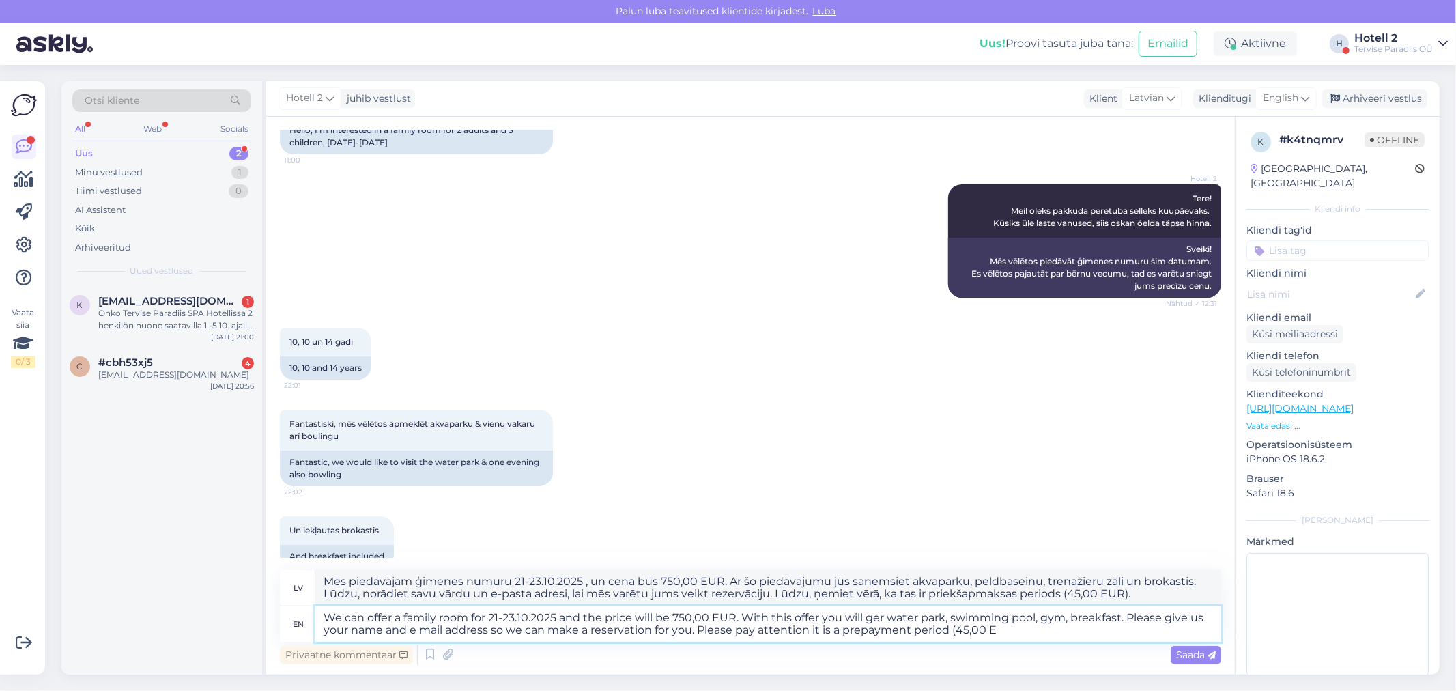
type textarea "We can offer a family room for 21-23.10.2025 and the price will be 750,00 EUR. …"
type textarea "Mēs piedāvājam ģimenes numuru 21-23.10.2025 , un cena būs 750,00 EUR. Ar šo pie…"
type textarea "We can offer a family room for 21-23.10.2025 and the price will be 750,00 EUR. …"
type textarea "Mēs piedāvājam ģimenes numuru 21-23.10.2025 , un cena būs 750,00 EUR. Ar šo pie…"
type textarea "We can offer a family room for 21-23.10.2025 and the price will be 750,00 EUR. …"
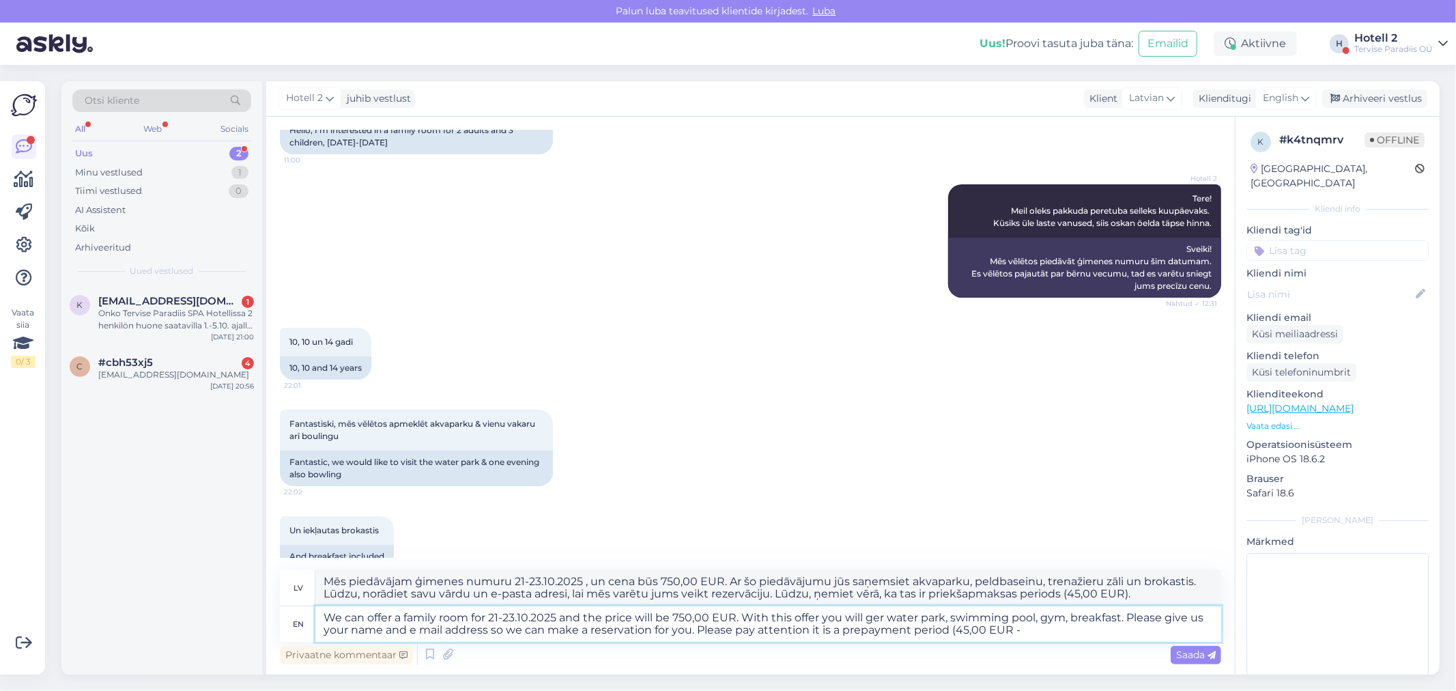
type textarea "Mēs piedāvājam ģimenes numuru 21-23.10.2025 , un cena būs 750,00 EUR. Ar šo pie…"
type textarea "We can offer a family room for 21-23.10.2025 and the price will be 750,00 EUR. …"
type textarea "Mēs piedāvājam ģimenes numuru 21-23.10.2025 , un cena būs 750,00 EUR. Ar šo pie…"
type textarea "We can offer a family room for 21-23.10.2025 and the price will be 750,00 EUR. …"
type textarea "Mēs piedāvājam ģimenes numuru 21-23.10.2025 , un cena būs 750,00 EUR. Ar šo pie…"
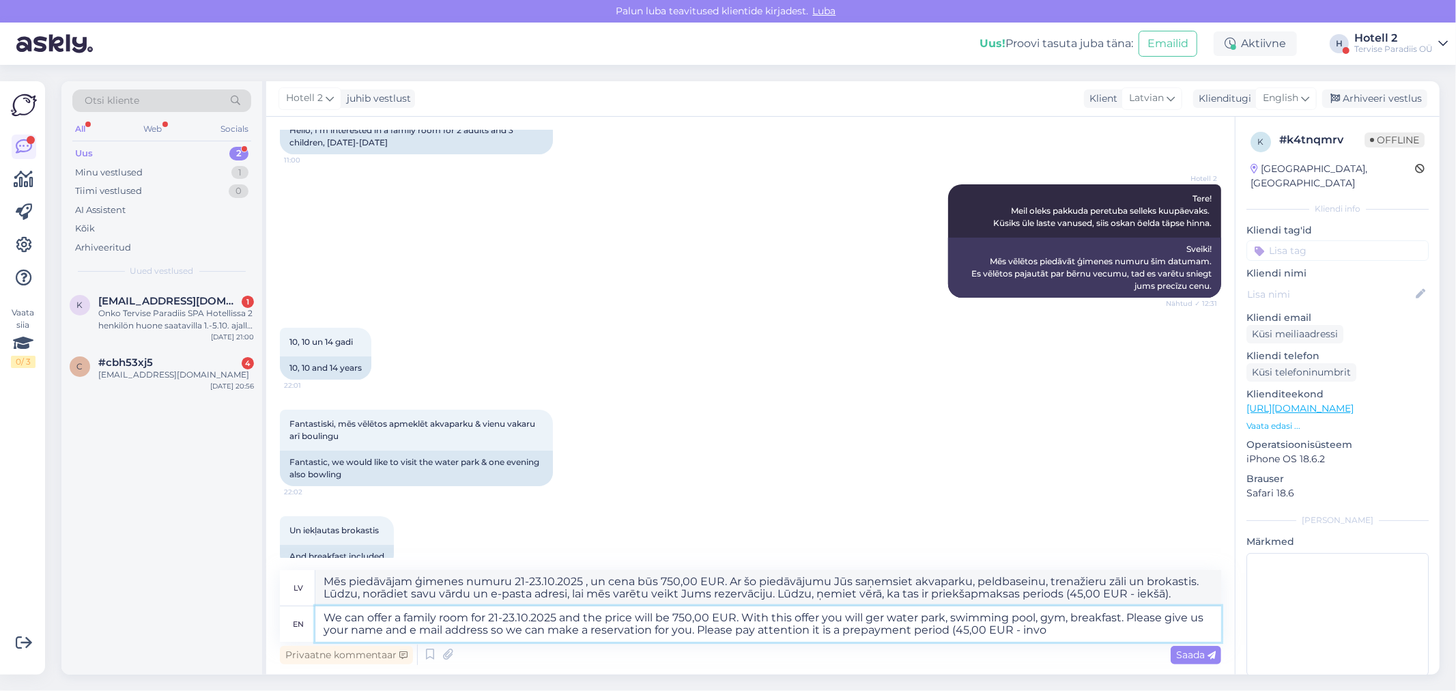
type textarea "We can offer a family room for 21-23.10.2025 and the price will be 750,00 EUR. …"
type textarea "Mēs piedāvājam ģimenes numuru 21-23.10.2025 , un cena būs 750,00 EUR. Ar šo pie…"
type textarea "We can offer a family room for 21-23.10.2025 and the price will be 750,00 EUR. …"
type textarea "Mēs piedāvājam ģimenes numuru 21-23.10.2025 , un cena būs 750,00 EUR. Ar šo pie…"
type textarea "We can offer a family room for 21-23.10.2025 and the price will be 750,00 EUR. …"
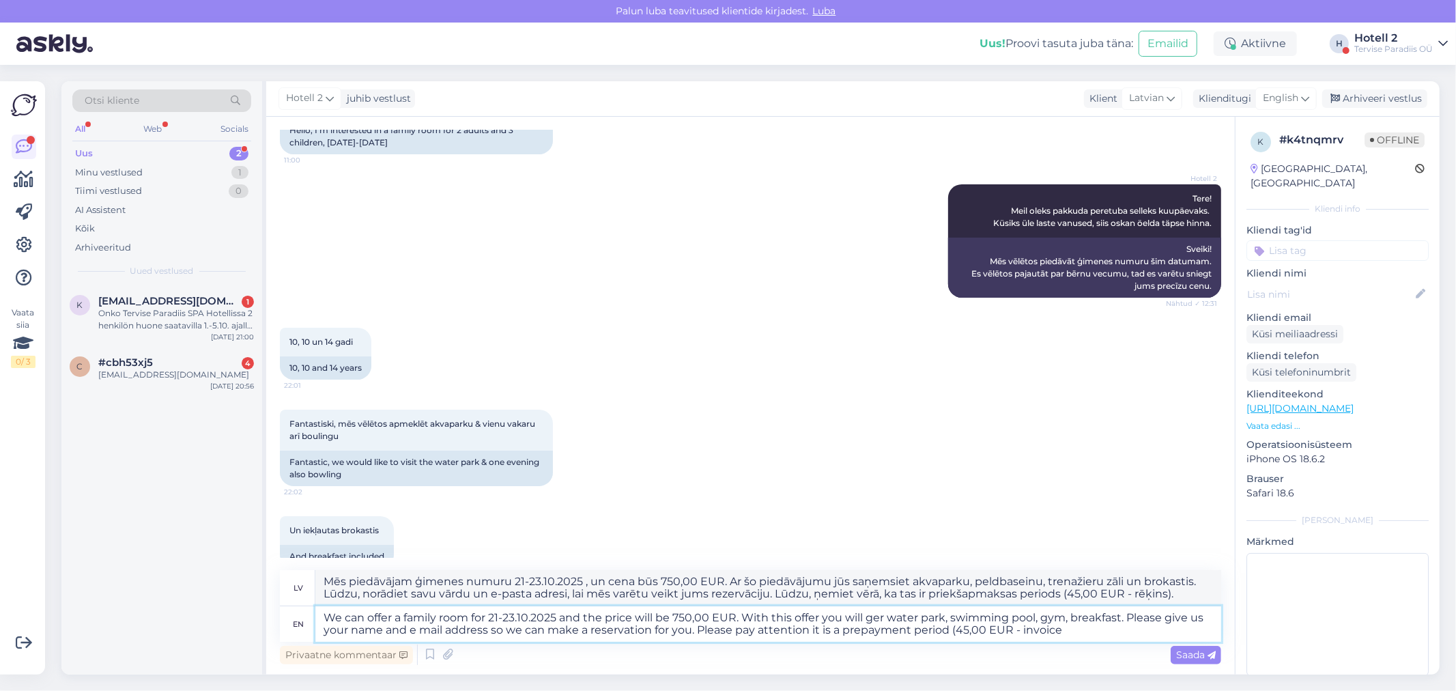
type textarea "Mēs piedāvājam ģimenes numuru 21-23.10.2025 , un cena būs 750,00 EUR. Ar šo pie…"
type textarea "We can offer a family room for 21-23.10.2025 and the price will be 750,00 EUR. …"
type textarea "Mēs piedāvājam ģimenes numuru 21-23.10.2025 , un cena būs 750,00 EUR. Ar šo pie…"
type textarea "We can offer a family room for 21-23.10.2025 and the price will be 750,00 EUR. …"
type textarea "Mēs piedāvājam ģimenes numuru 21-23.10.2025 , un cena būs 750,00 EUR. Ar šo pie…"
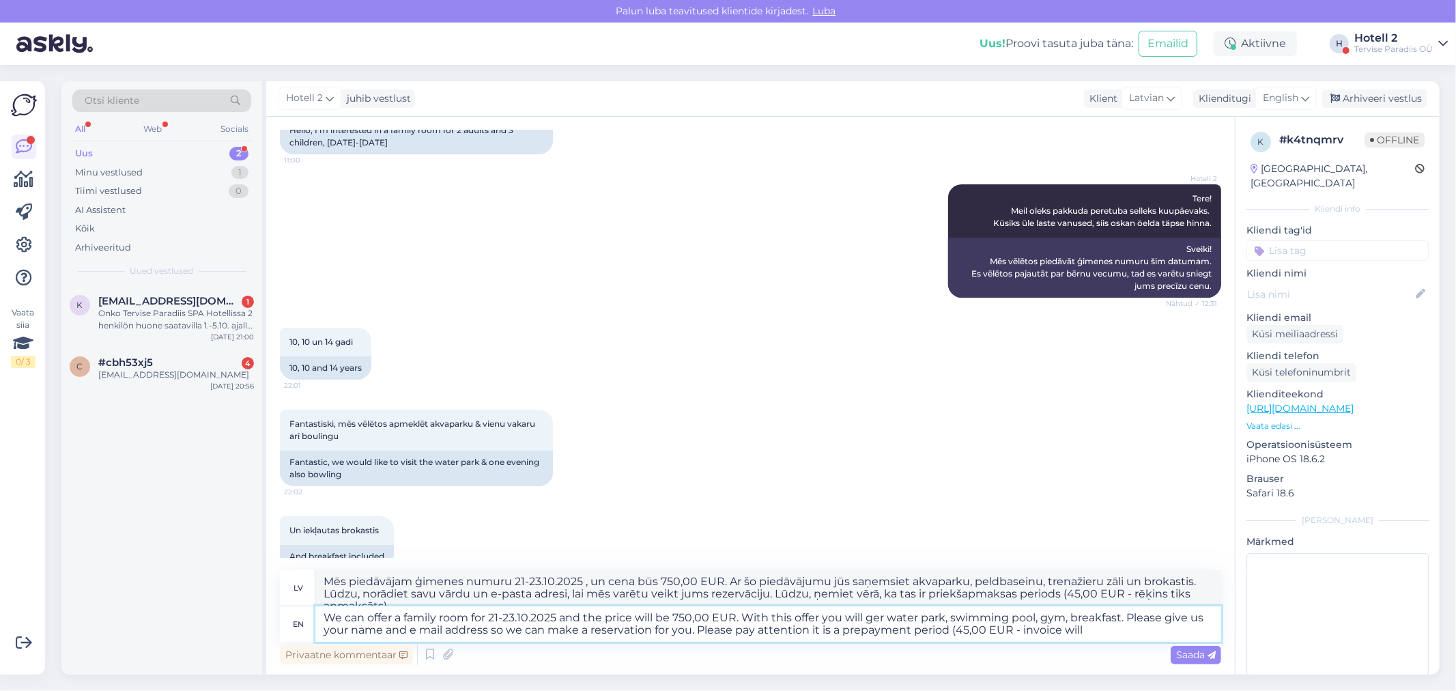
type textarea "We can offer a family room for 21-23.10.2025 and the price will be 750,00 EUR. …"
type textarea "Mēs piedāvājam ģimenes numuru 21-23.10.2025 , un cena būs 750,00 EUR. Ar šo pie…"
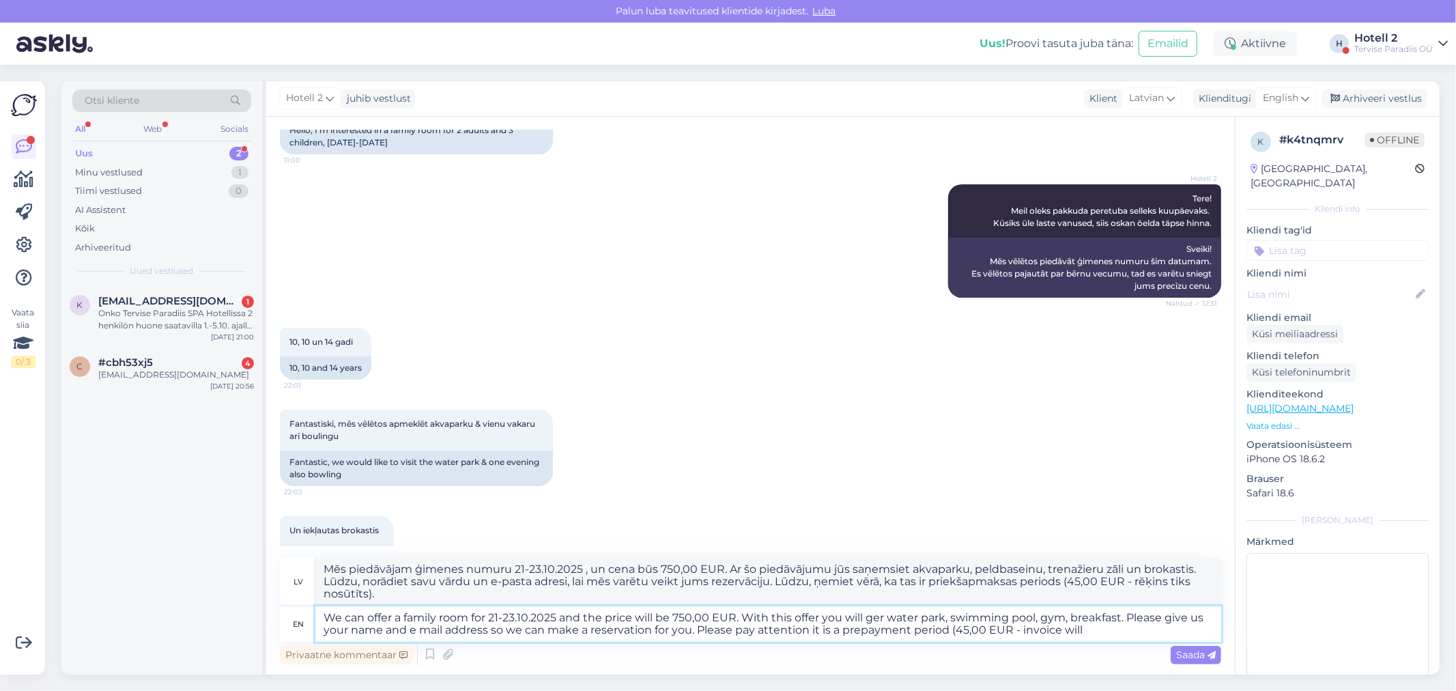
type textarea "We can offer a family room for 21-23.10.2025 and the price will be 750,00 EUR. …"
type textarea "Mēs piedāvājam ģimenes numuru 21-23.10.2025 , un cena būs 750,00 EUR. Ar šo pie…"
type textarea "We can offer a family room for 21-23.10.2025 and the price will be 750,00 EUR. …"
type textarea "Piedāvājam ģimenes numuru 21-23.10.2025 , un cena būs 750,00 EUR. Ar šo piedāvā…"
type textarea "We can offer a family room for 21-23.10.2025 and the price will be 750,00 EUR. …"
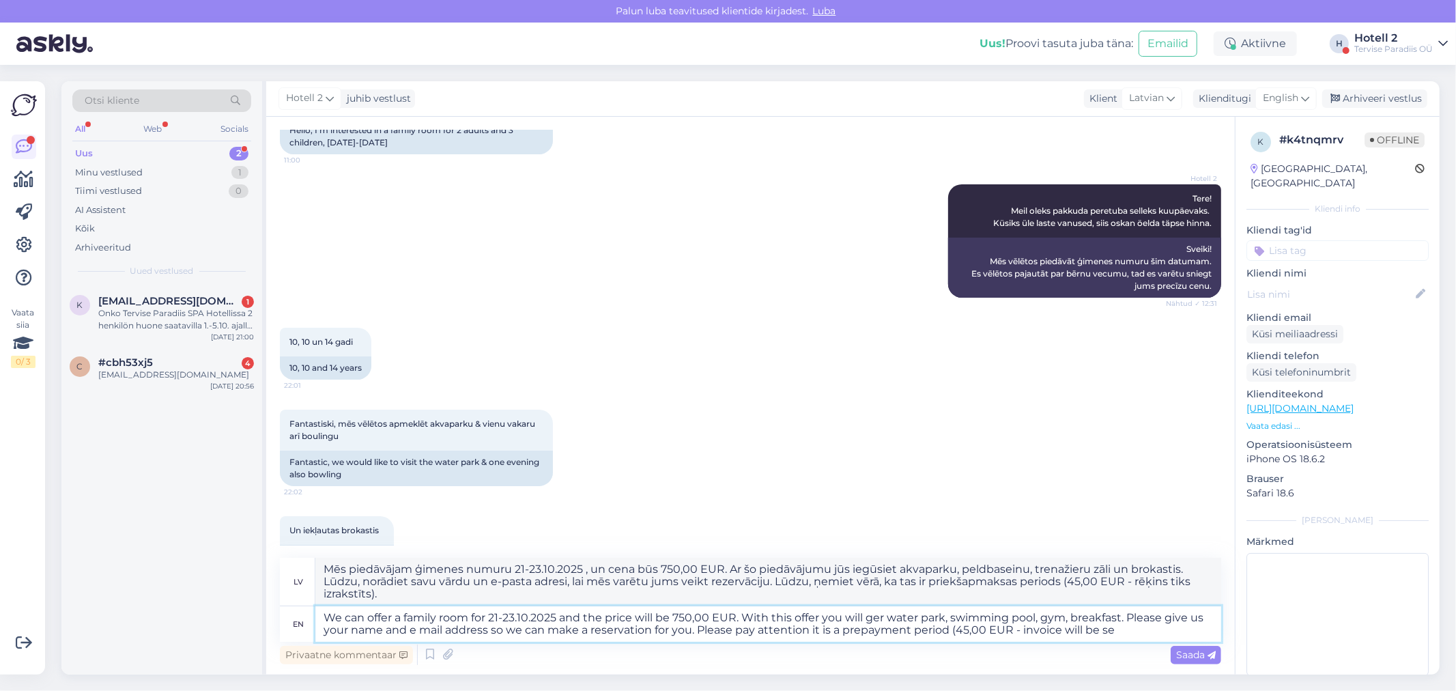
type textarea "Mēs piedāvājam ģimenes numuru 21-23.10.2025 , un cena būs 750,00 EUR. Ar šo pie…"
type textarea "We can offer a family room for 21-23.10.2025 and the price will be 750,00 EUR. …"
type textarea "Piedāvājam ģimenes numuru 21-23.10.2025 , un cena būs 750,00 EUR. Ar šo piedāvā…"
type textarea "We can offer a family room for 21-23.10.2025 and the price will be 750,00 EUR. …"
type textarea "Mēs piedāvājam ģimenes numuru 21-23.10.2025 , un cena būs 750,00 EUR. Ar šo pie…"
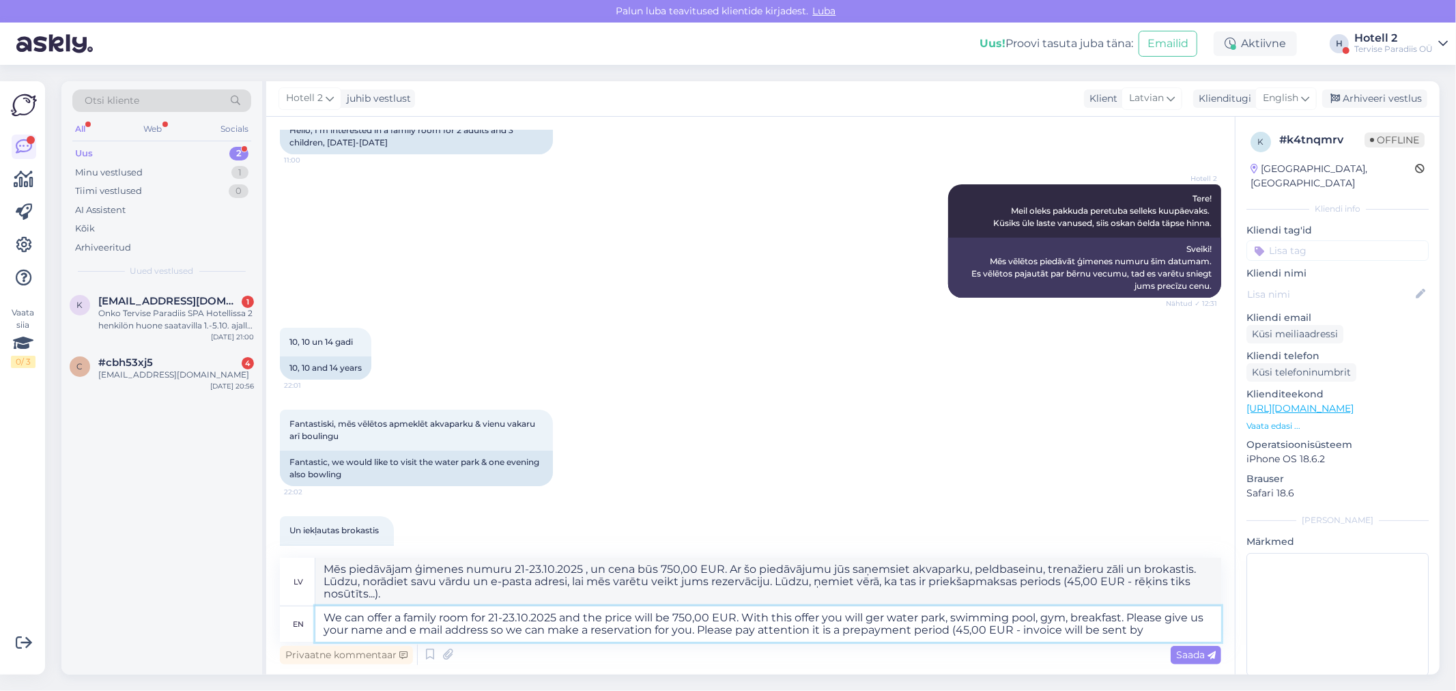
type textarea "We can offer a family room for 21-23.10.2025 and the price will be 750,00 EUR. …"
type textarea "Mēs piedāvājam ģimenes numuru 21-23.10.2025 , un cena būs 750,00 EUR. Ar šo pie…"
type textarea "We can offer a family room for 21-23.10.2025 and the price will be 750,00 EUR. …"
type textarea "Mēs piedāvājam ģimenes numuru 21-23.10.2025 , un cena būs 750,00 EUR. Ar šo pie…"
type textarea "We can offer a family room for 21-23.10.2025 and the price will be 750,00 EUR. …"
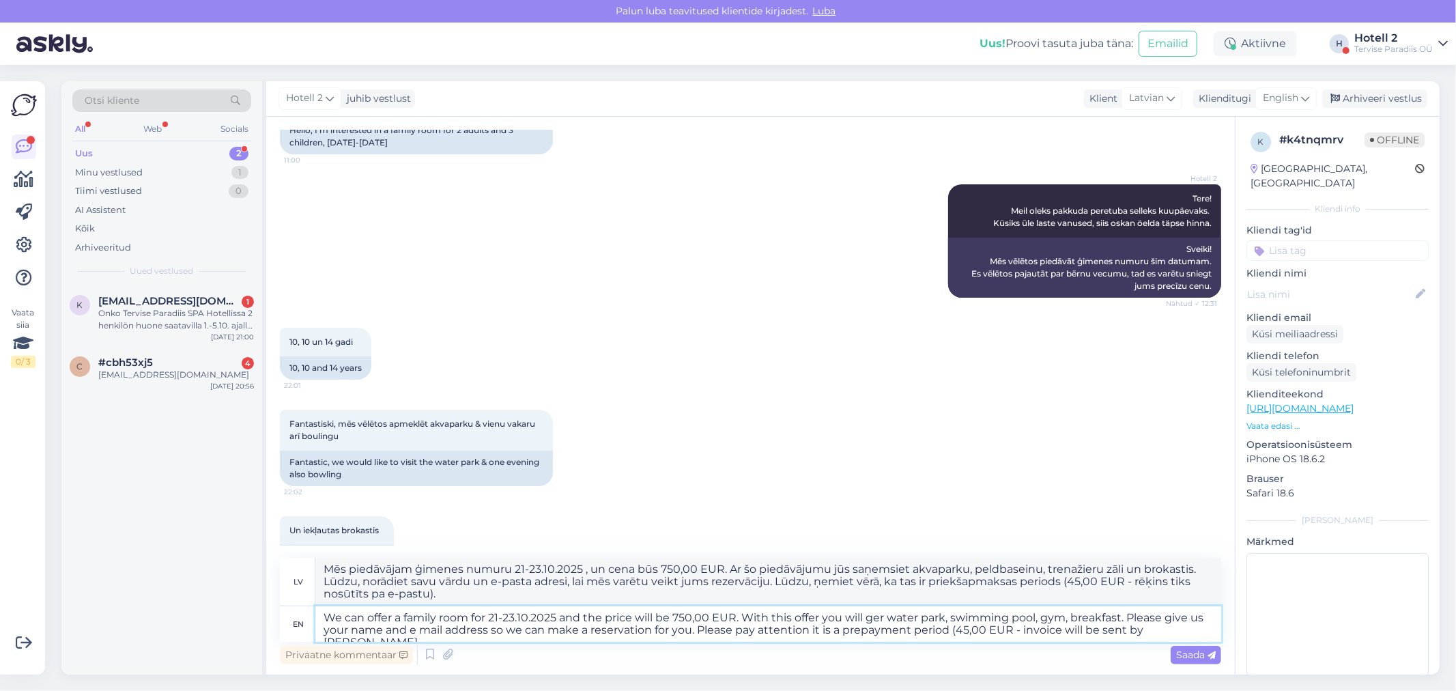
type textarea "Mēs piedāvājam ģimenes numuru 21-23.10.2025 , un cena būs 750,00 EUR. Ar šo pie…"
type textarea "We can offer a family room for 21-23.10.2025 and the price will be 750,00 EUR. …"
type textarea "Mēs piedāvājam ģimenes numuru 21-23.10.2025 , un cena būs 750,00 EUR. Ar šo pie…"
type textarea "We can offer a family room for 21-23.10.2025 and the price will be 750,00 EUR. …"
type textarea "Mēs piedāvājam ģimenes numuru 21-23.10.2025 , un cena būs 750,00 EUR. Ar šo pie…"
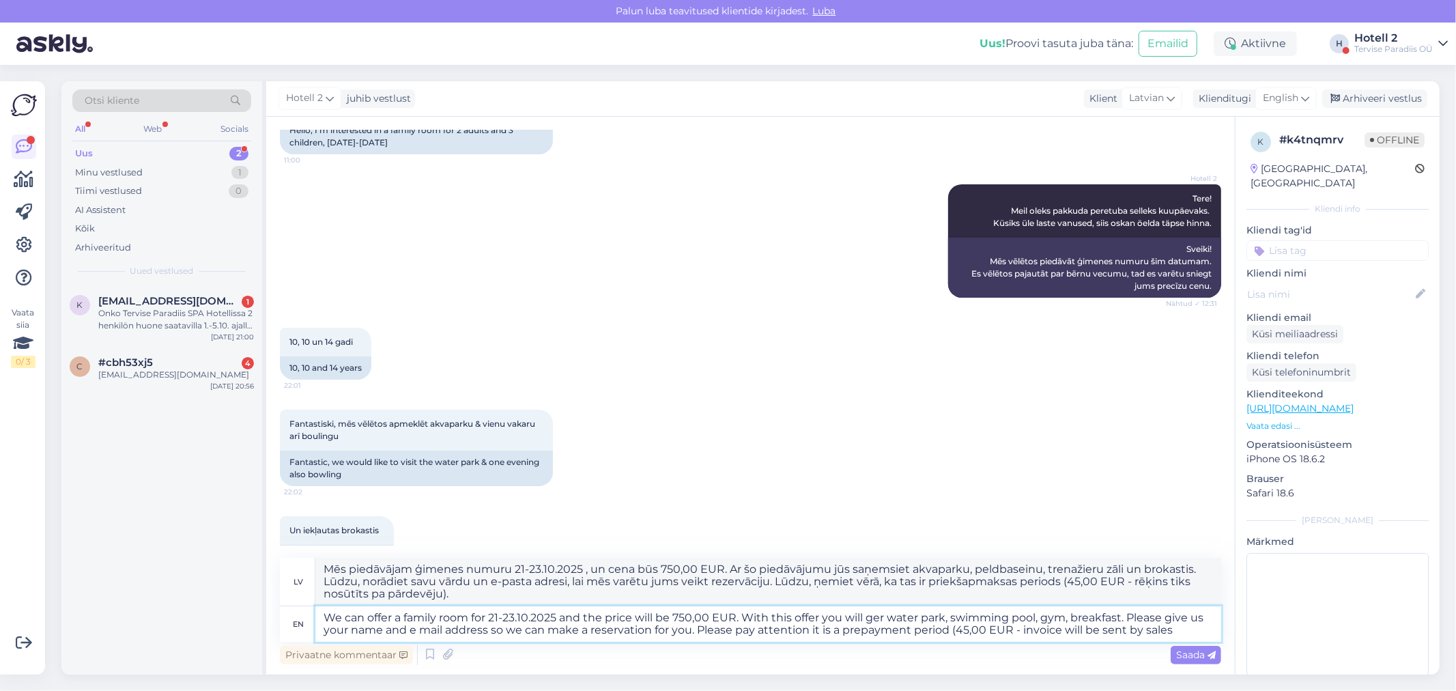
type textarea "We can offer a family room for 21-23.10.2025 and the price will be 750,00 EUR. …"
type textarea "Mēs piedāvājam ģimenes numuru 21-23.10.2025 , un cena būs 750,00 EUR. Ar šo pie…"
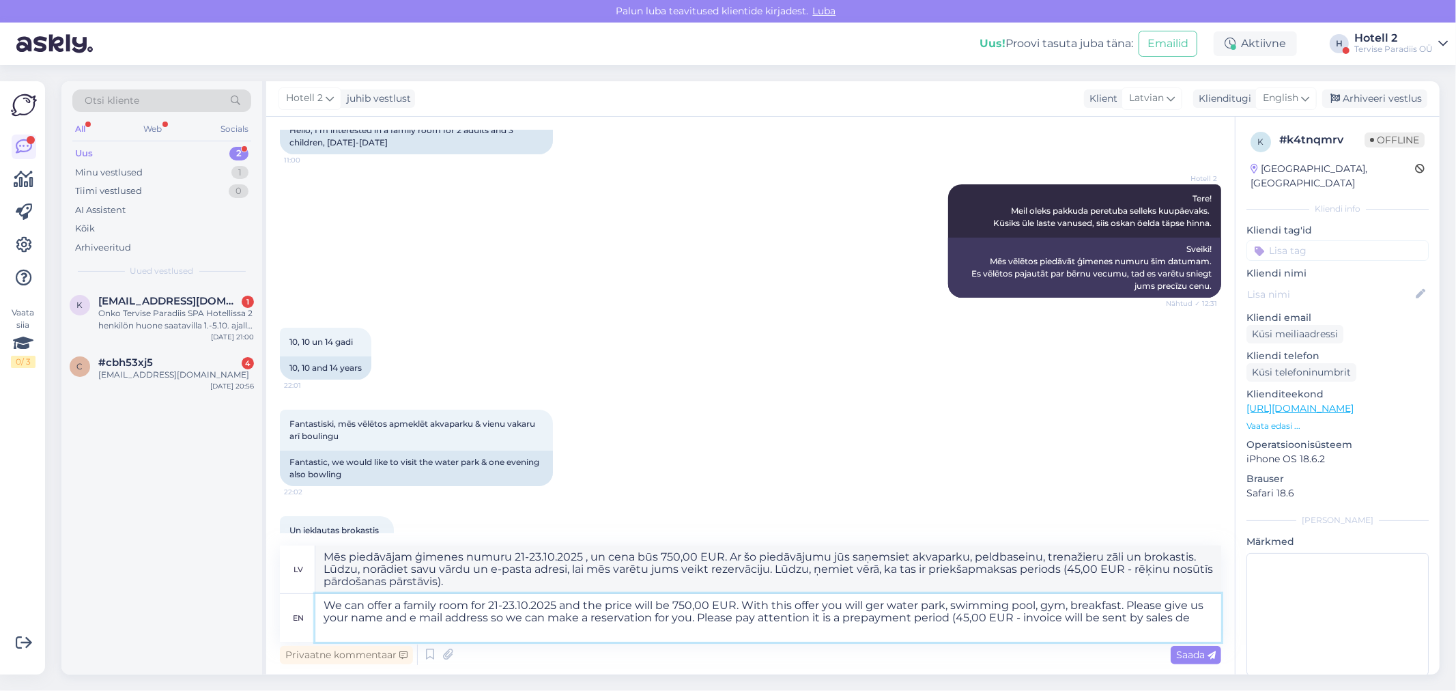
type textarea "We can offer a family room for 21-23.10.2025 and the price will be 750,00 EUR. …"
type textarea "Mēs piedāvājam ģimenes numuru 21-23.10.2025 , un cena būs 750,00 EUR. Ar šo pie…"
type textarea "We can offer a family room for 21-23.10.2025 and the price will be 750,00 EUR. …"
type textarea "Mēs piedāvājam ģimenes numuru 21-23.10.2025 , un cena būs 750,00 EUR. Ar šo pie…"
type textarea "We can offer a family room for 21-23.10.2025 and the price will be 750,00 EUR. …"
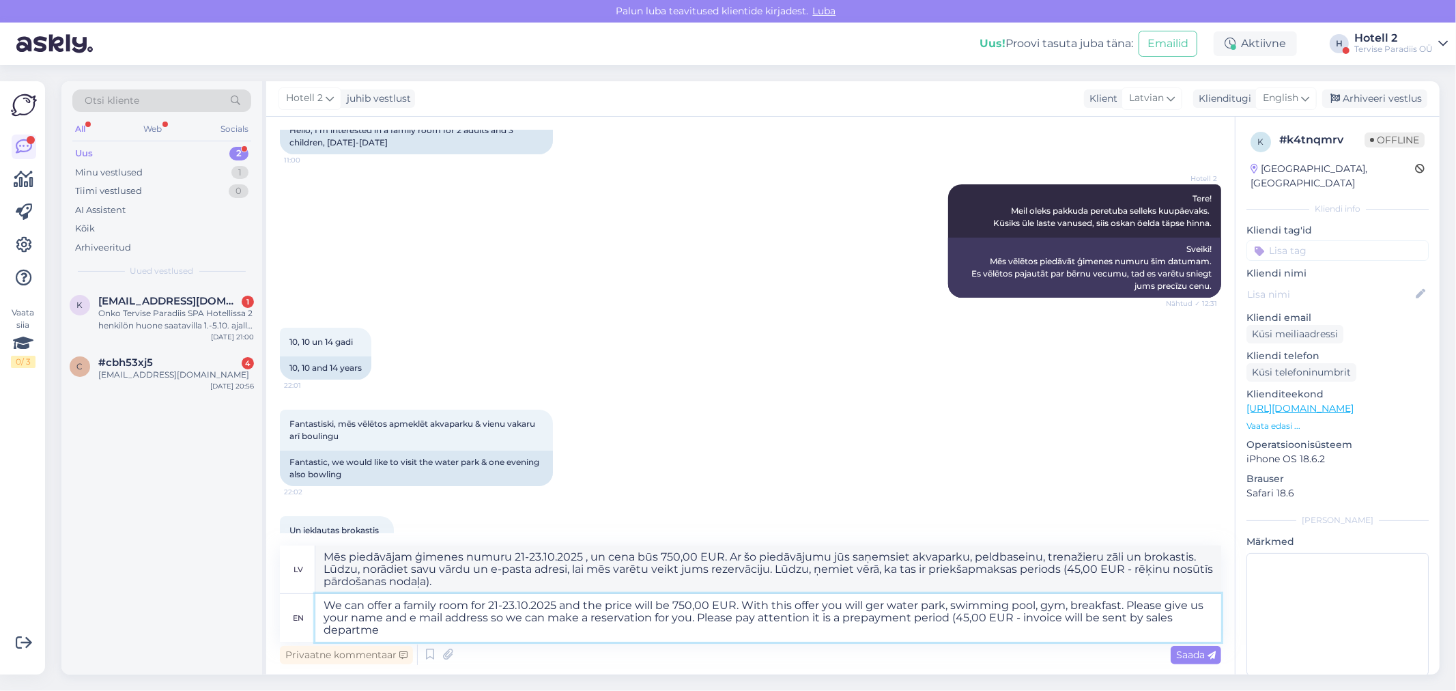
type textarea "Mēs piedāvājam ģimenes numuru 21-23.10.2025 , un cena būs 750,00 EUR. Ar šo pie…"
type textarea "We can offer a family room for 21-23.10.2025 and the price will be 750,00 EUR. …"
type textarea "Piedāvājam ģimenes numuru 21-23.10.2025 , un cena būs 750,00 EUR. Ar šo piedāvā…"
type textarea "We can offer a family room for 21-23.10.2025 and the price will be 750,00 EUR. …"
type textarea "Mēs piedāvājam ģimenes numuru 21-23.10.2025 , un cena būs 750,00 EUR. Ar šo pie…"
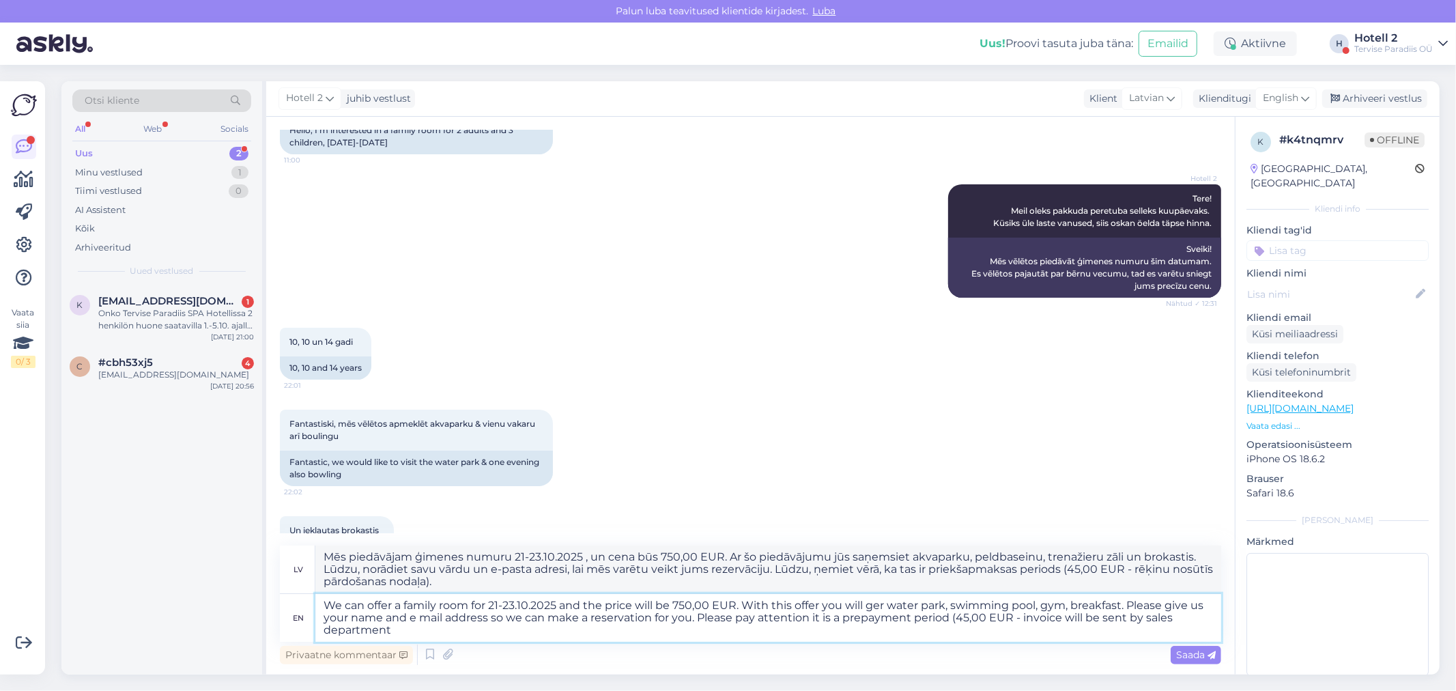
type textarea "We can offer a family room for 21-23.10.2025 and the price will be 750,00 EUR. …"
type textarea "Mēs piedāvājam ģimenes numuru 21-23.10.2025 , un cena būs 750,00 EUR. Ar šo pie…"
type textarea "We can offer a family room for 21-23.10.2025 and the price will be 750,00 EUR. …"
type textarea "Mēs piedāvājam ģimenes numuru 21-23.10.2025 , un cena būs 750,00 EUR. Ar šo pie…"
type textarea "We can offer a family room for 21-23.10.2025 and the price will be 750,00 EUR. …"
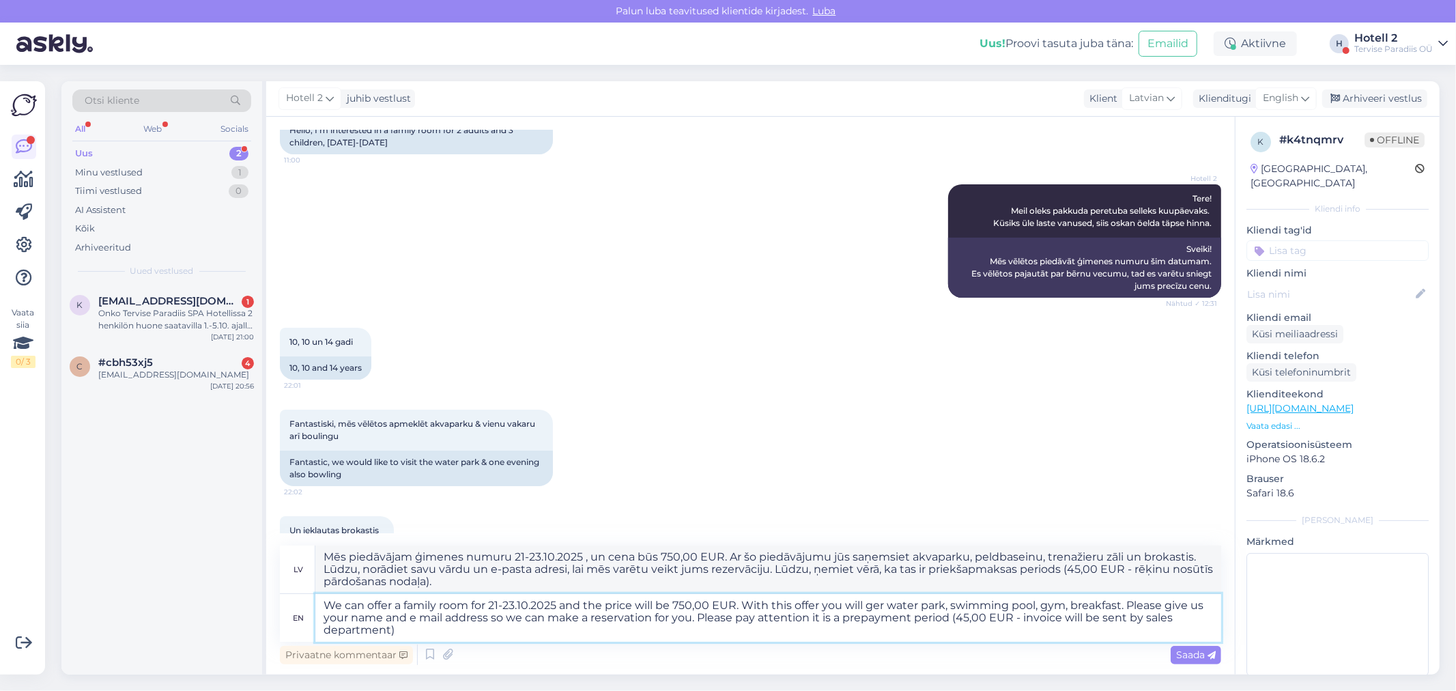
type textarea "Piedāvājam ģimenes numuru 21-23.10.2025 , un cena būs 750,00 EUR. Ar šo piedāvā…"
click at [887, 604] on textarea "We can offer a family room for 21-23.10.2025 and the price will be 750,00 EUR. …" at bounding box center [768, 618] width 906 height 48
type textarea "We can offer a family room for 21-23.10.2025 and the price will be 750,00 EUR. …"
click at [1196, 660] on div "Saada" at bounding box center [1195, 655] width 50 height 18
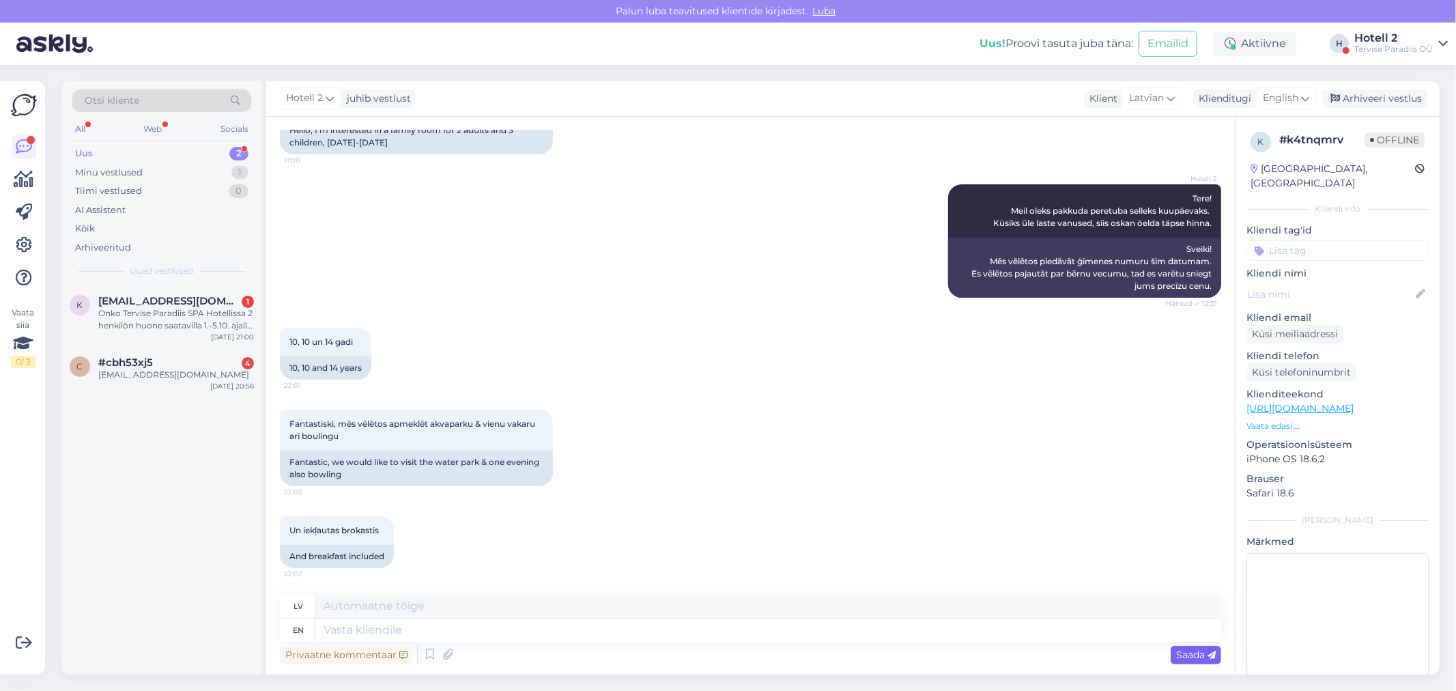
scroll to position [330, 0]
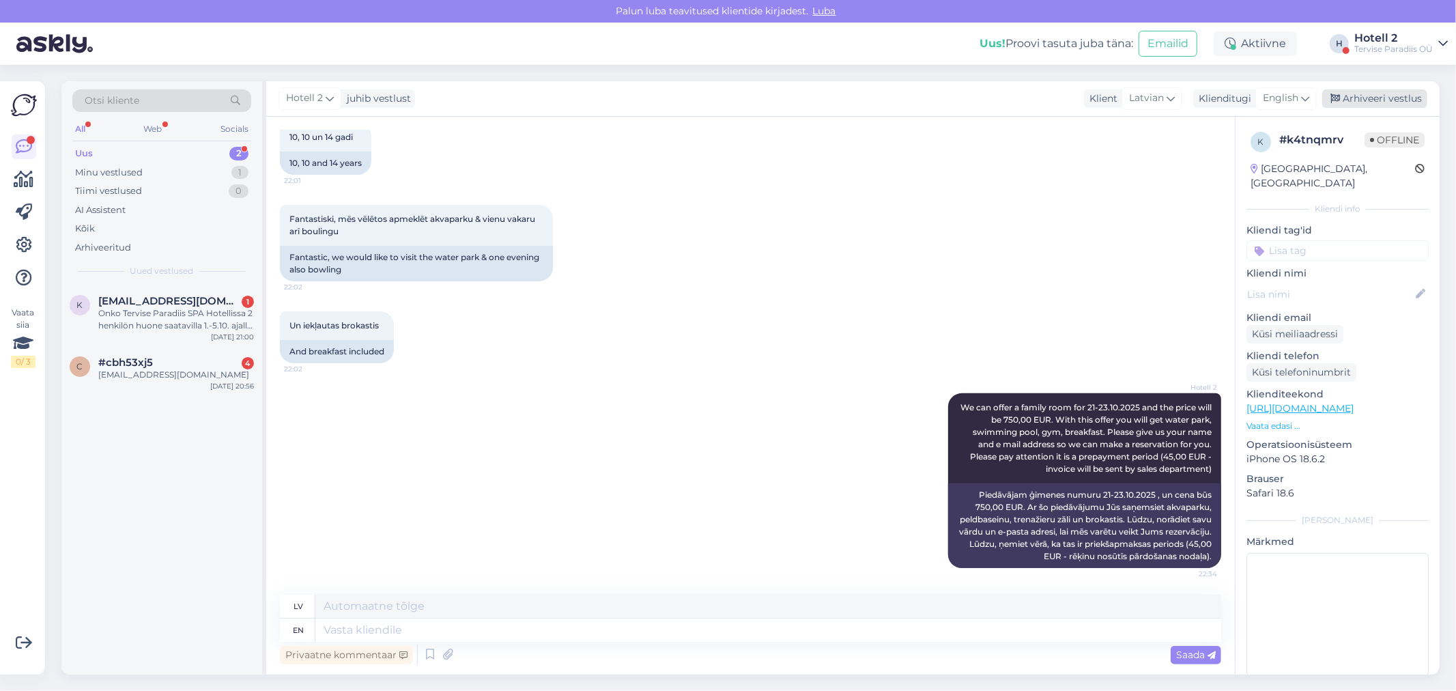
click at [1381, 93] on div "Arhiveeri vestlus" at bounding box center [1374, 98] width 105 height 18
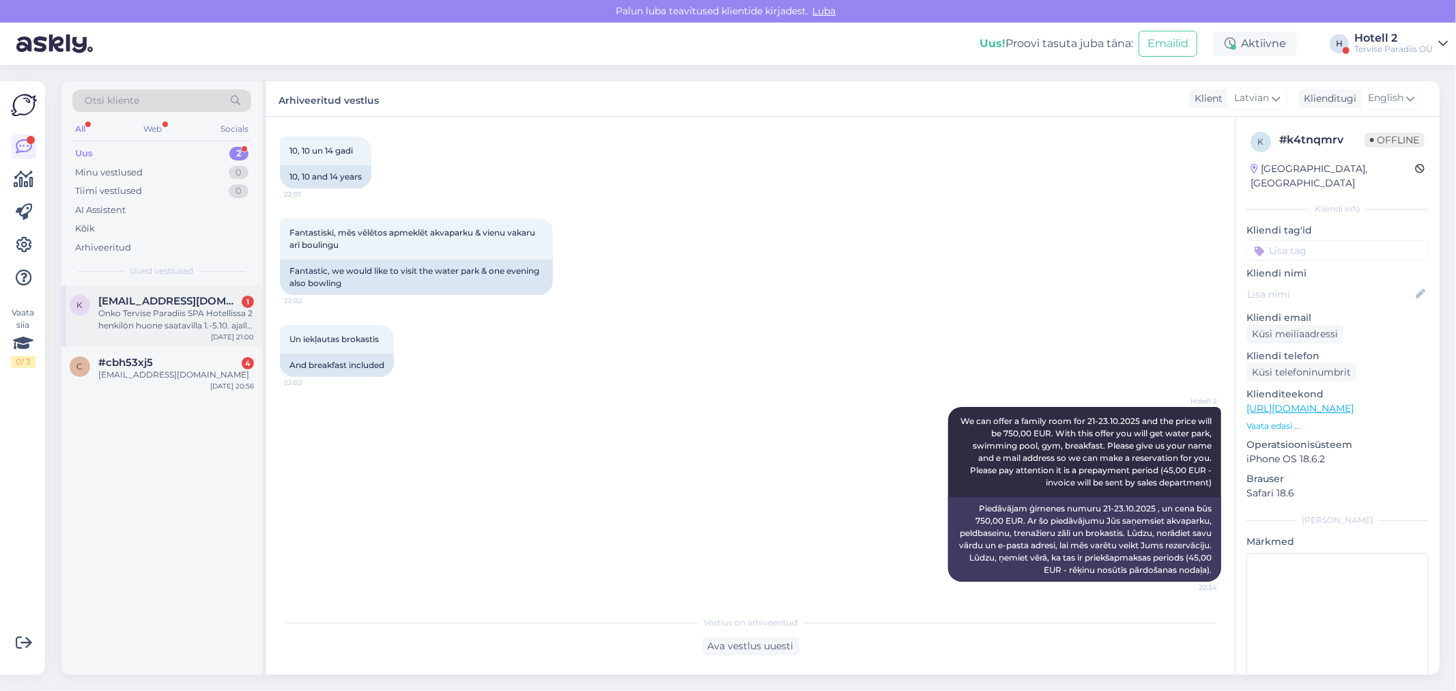
click at [167, 321] on div "Onko Tervise Paradiis SPA Hotellissa 2 henkilön huone saatavilla 1.-5.10. ajall…" at bounding box center [176, 319] width 156 height 25
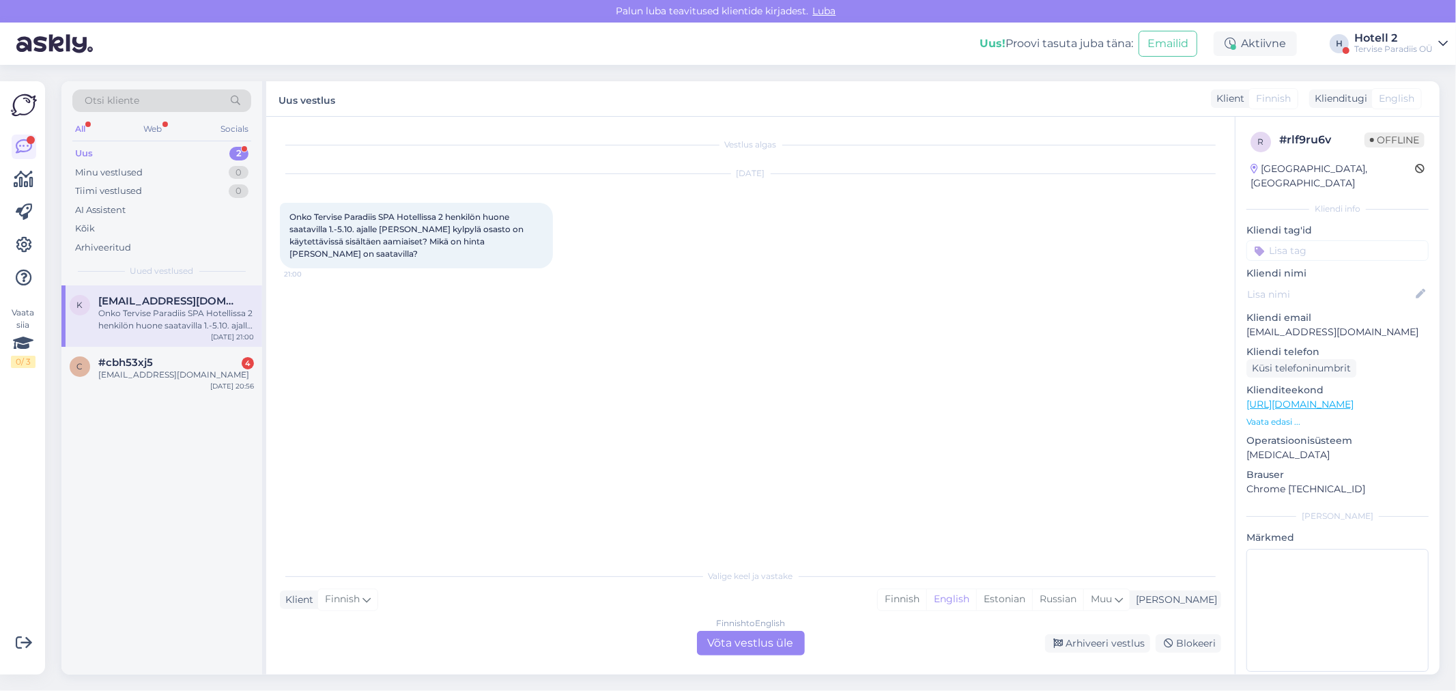
click at [717, 642] on div "Finnish to English Võta vestlus üle" at bounding box center [751, 643] width 108 height 25
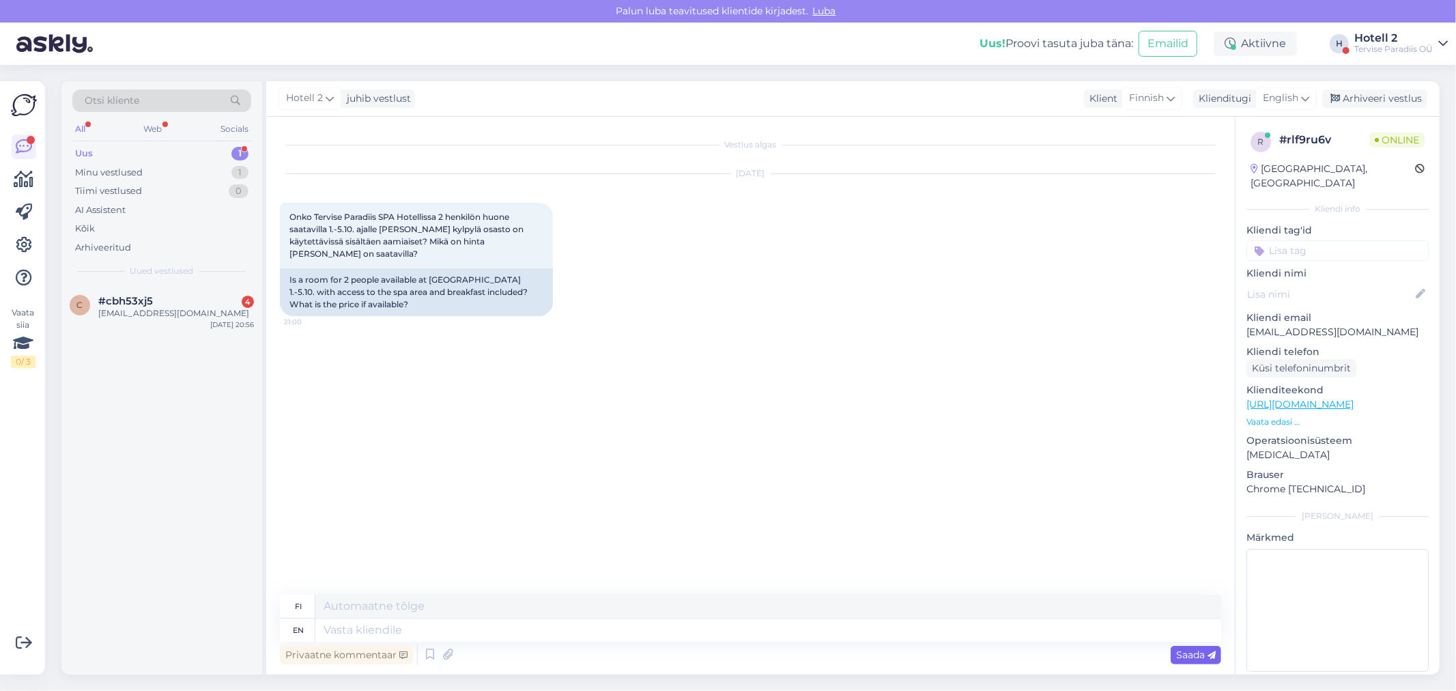
click at [1191, 656] on span "Saada" at bounding box center [1196, 654] width 40 height 12
click at [322, 629] on textarea at bounding box center [768, 629] width 906 height 23
type textarea "Hello!"
type textarea "Hei!"
type textarea "Hello! We c"
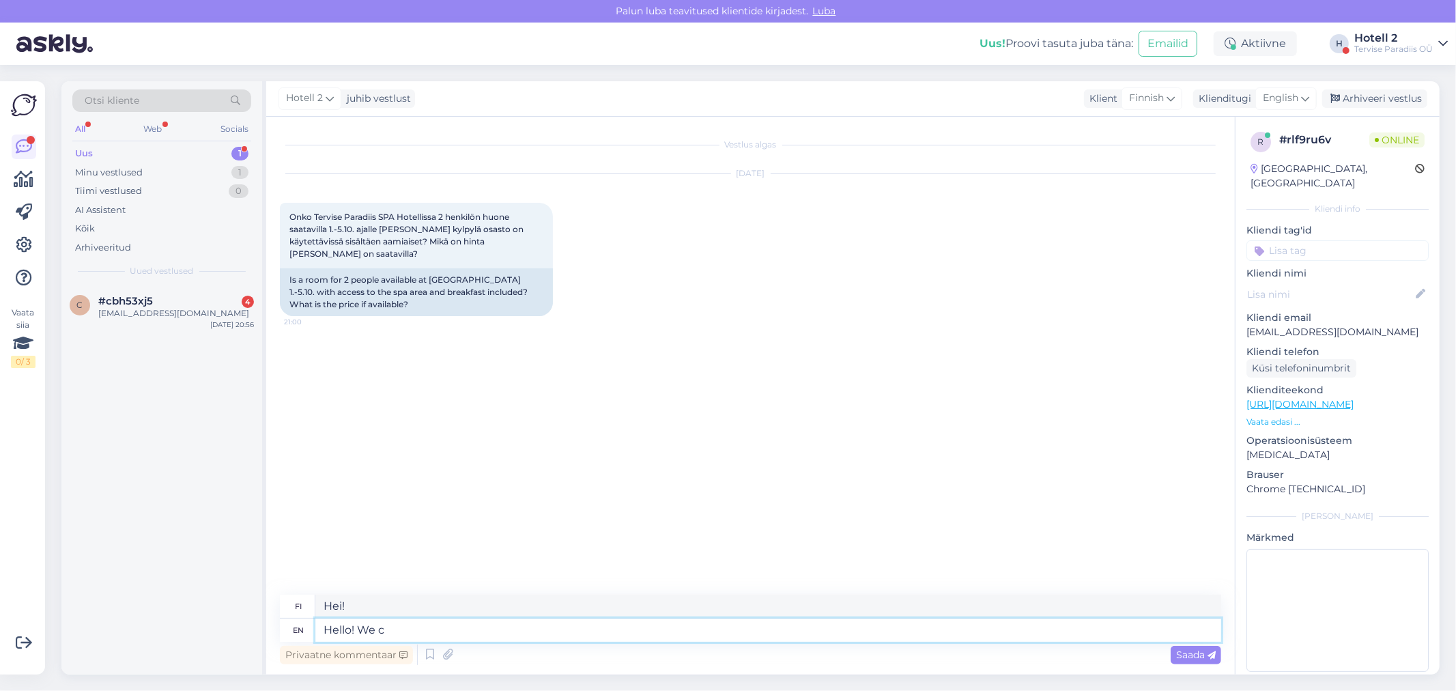
type textarea "Hei! Me"
type textarea "Hello! We can o"
type textarea "Hei! Me voimme"
type textarea "Hello! We can offer a"
type textarea "Hei! Voimme tarjota"
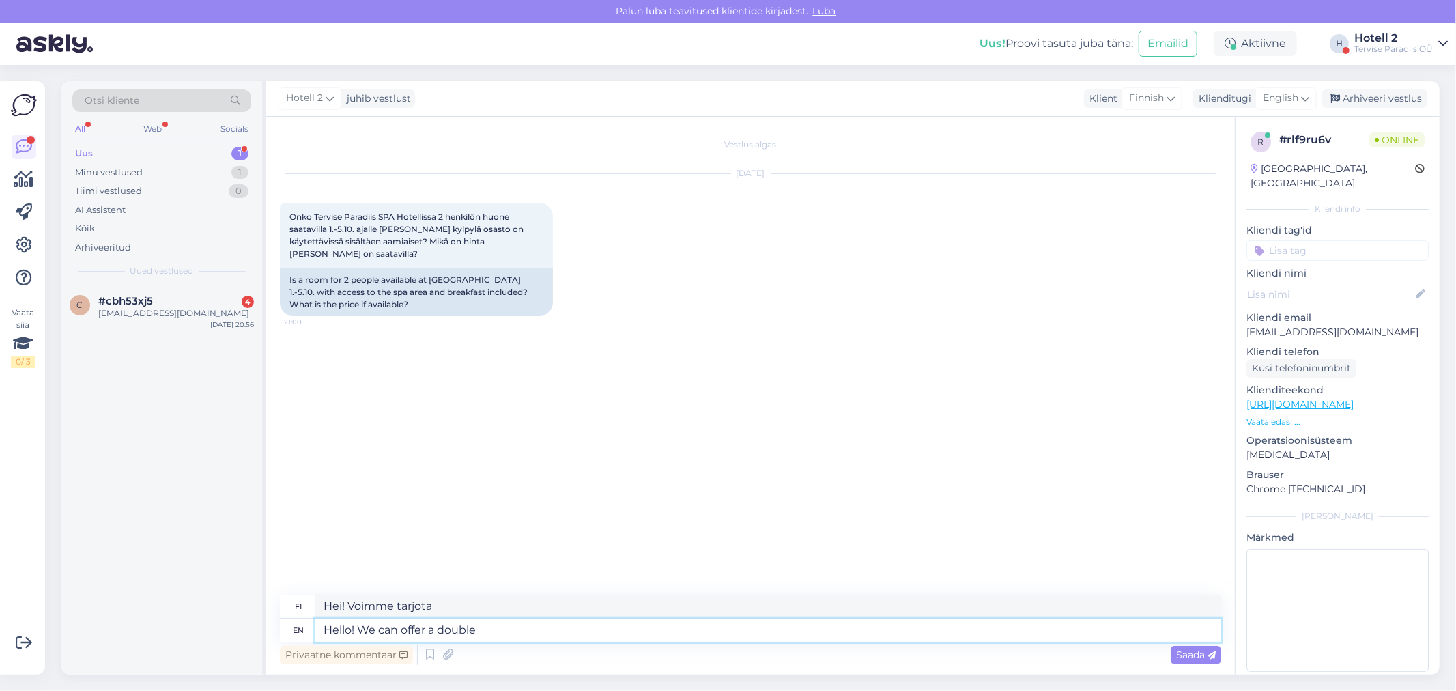
type textarea "Hello! We can offer a double r"
type textarea "Hei! Voimme tarjota tuplahuoneen"
type textarea "Hello! We can offer a double room"
type textarea "Hei! Meillä on tarjota kahden [PERSON_NAME] huone"
type textarea "Hello! We can offer a double room and"
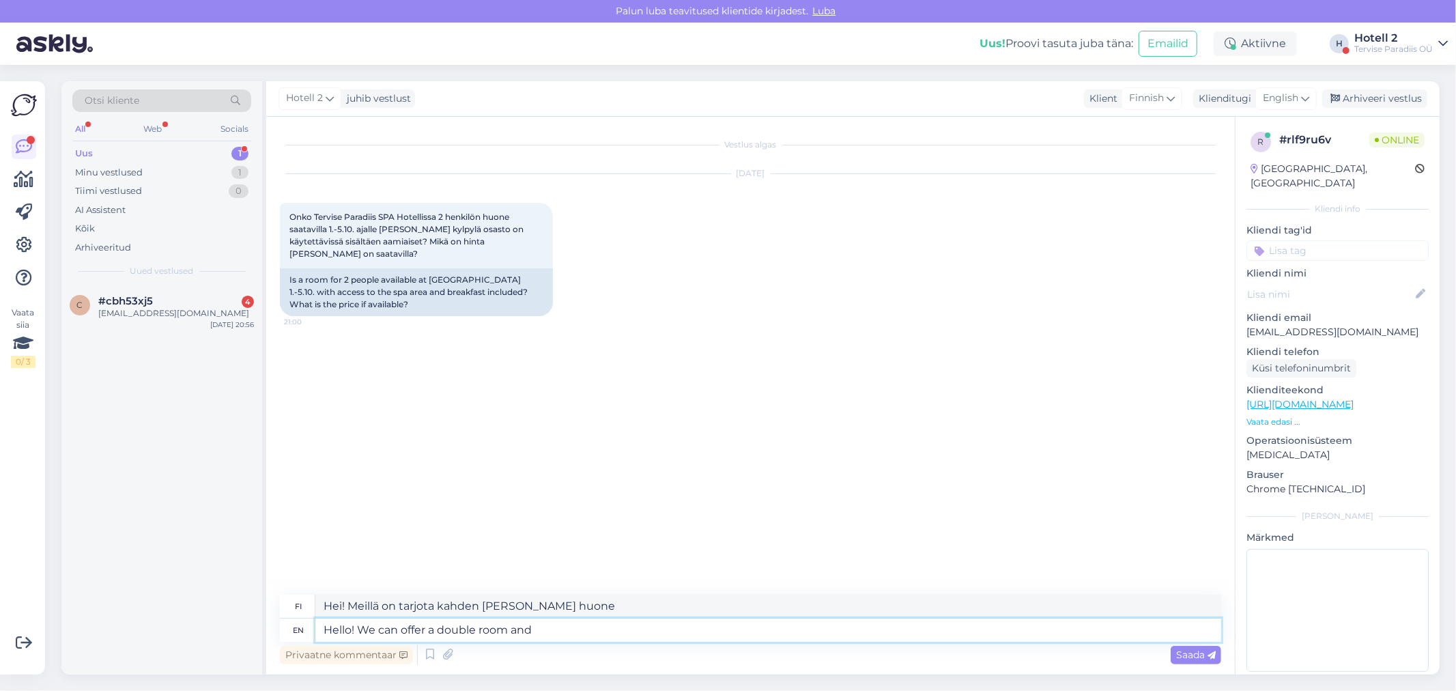
type textarea "Hei! Meillä on tarjota kahden [PERSON_NAME] huone ja"
type textarea "Hello! We can offer a double room and the"
type textarea "Hei! Meillä on tarjolla kahden [PERSON_NAME] huone ja"
type textarea "Hello! We can offer a double room and the price w"
type textarea "Hei! Voimme tarjota kahden [PERSON_NAME] huoneen [PERSON_NAME]"
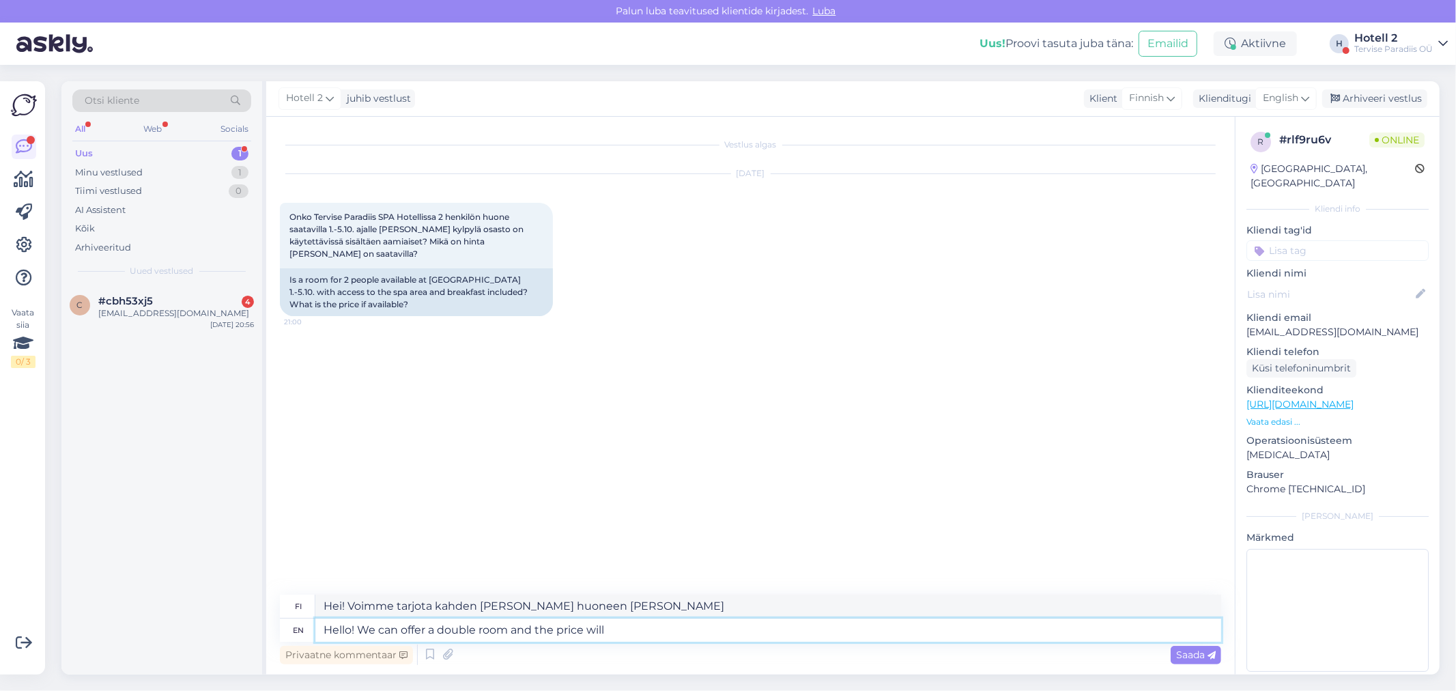
type textarea "Hello! We can offer a double room and the price will"
type textarea "Hei! Voimme tarjota kahden [PERSON_NAME] huoneen, ja hinta on"
type textarea "Hello! We can offer a double room and the price will 486,00"
type textarea "Hei! Voimme tarjota kahden [PERSON_NAME] huoneen ja hinta on 486,00"
type textarea "Hello! We can offer a double room and the price will 486,00 EUR"
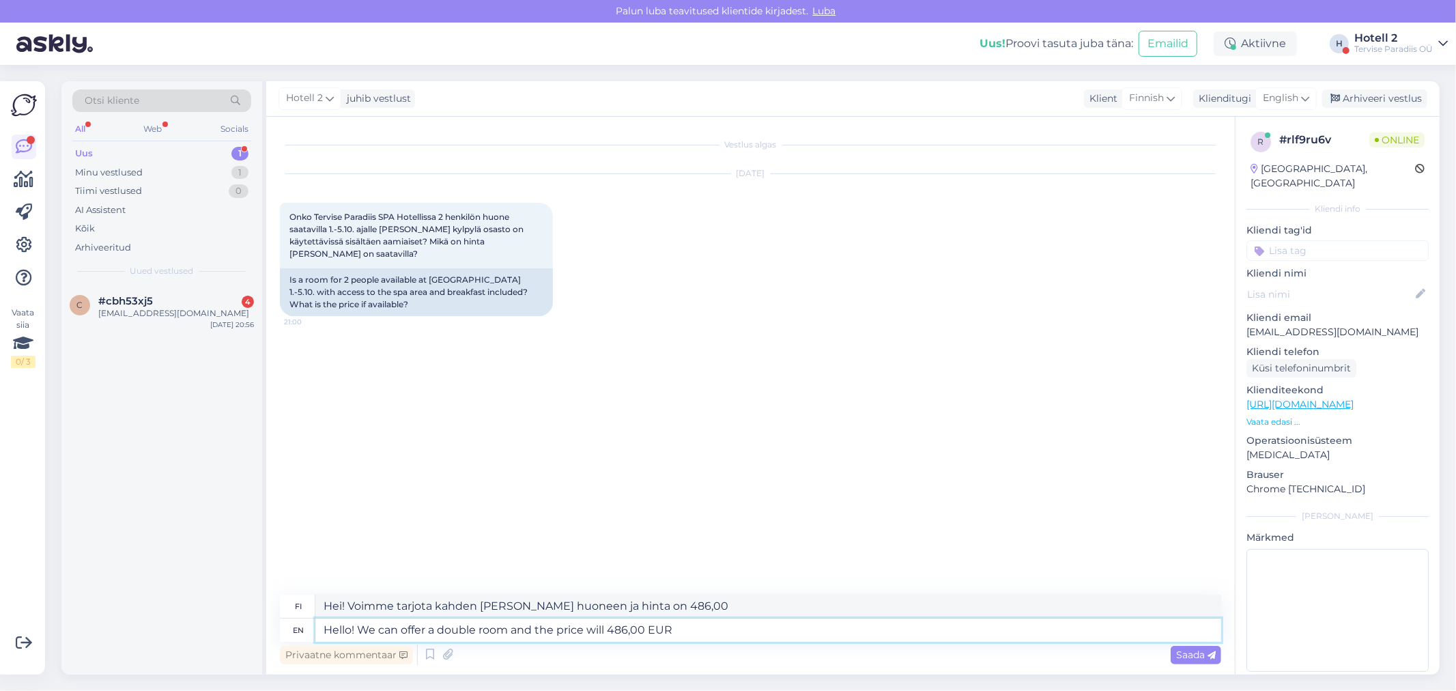
type textarea "Hei! Voimme tarjota kahden [PERSON_NAME] huoneen ja hinta on 486,00 EUR."
type textarea "Hello! We can offer a double room and the price will 486,00 EUR."
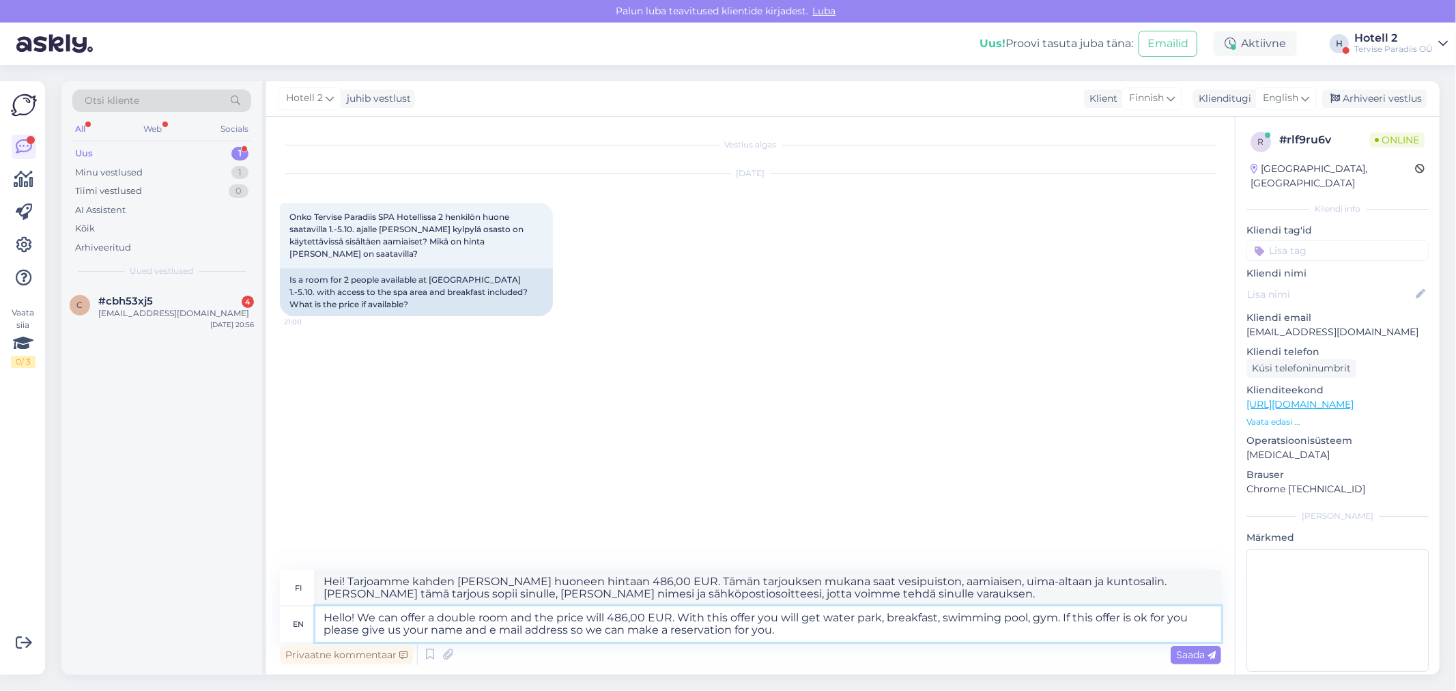
click at [608, 622] on textarea "Hello! We can offer a double room and the price will 486,00 EUR. With this offe…" at bounding box center [768, 623] width 906 height 35
click at [1211, 652] on icon at bounding box center [1211, 655] width 8 height 8
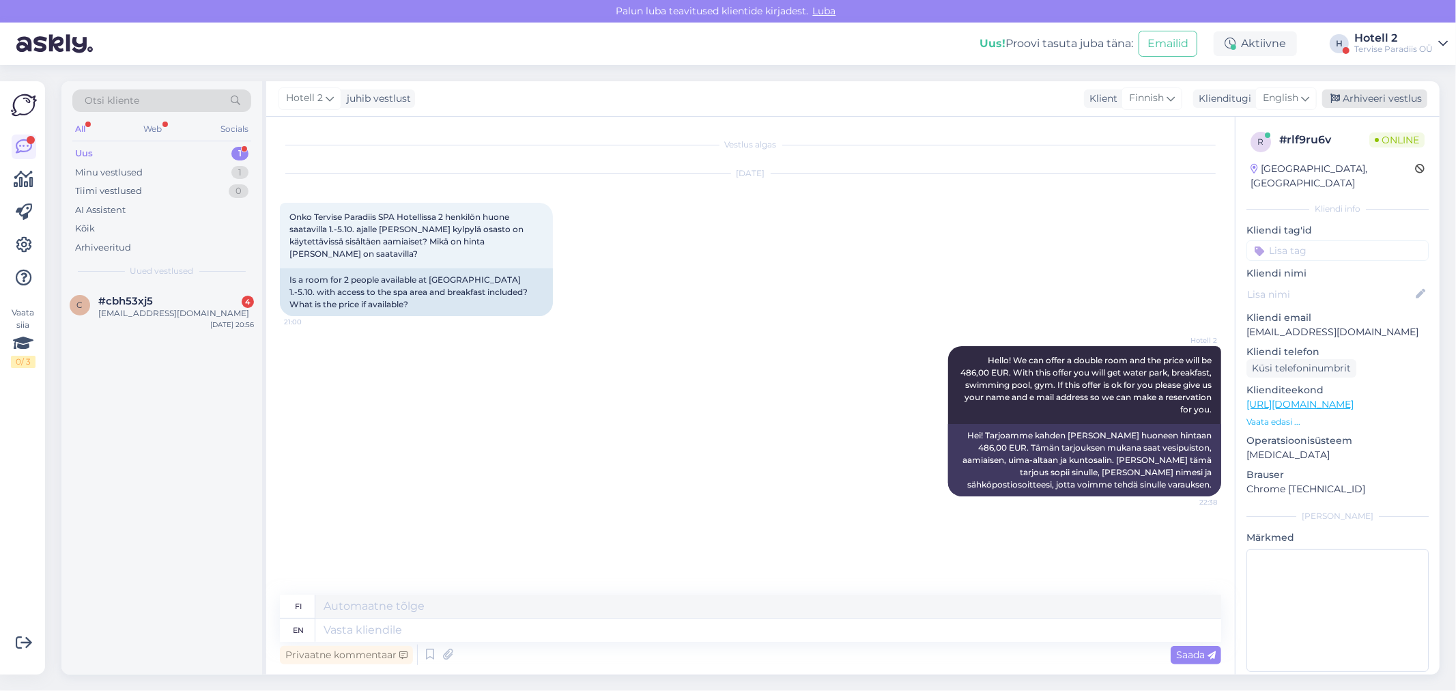
click at [1394, 96] on div "Arhiveeri vestlus" at bounding box center [1374, 98] width 105 height 18
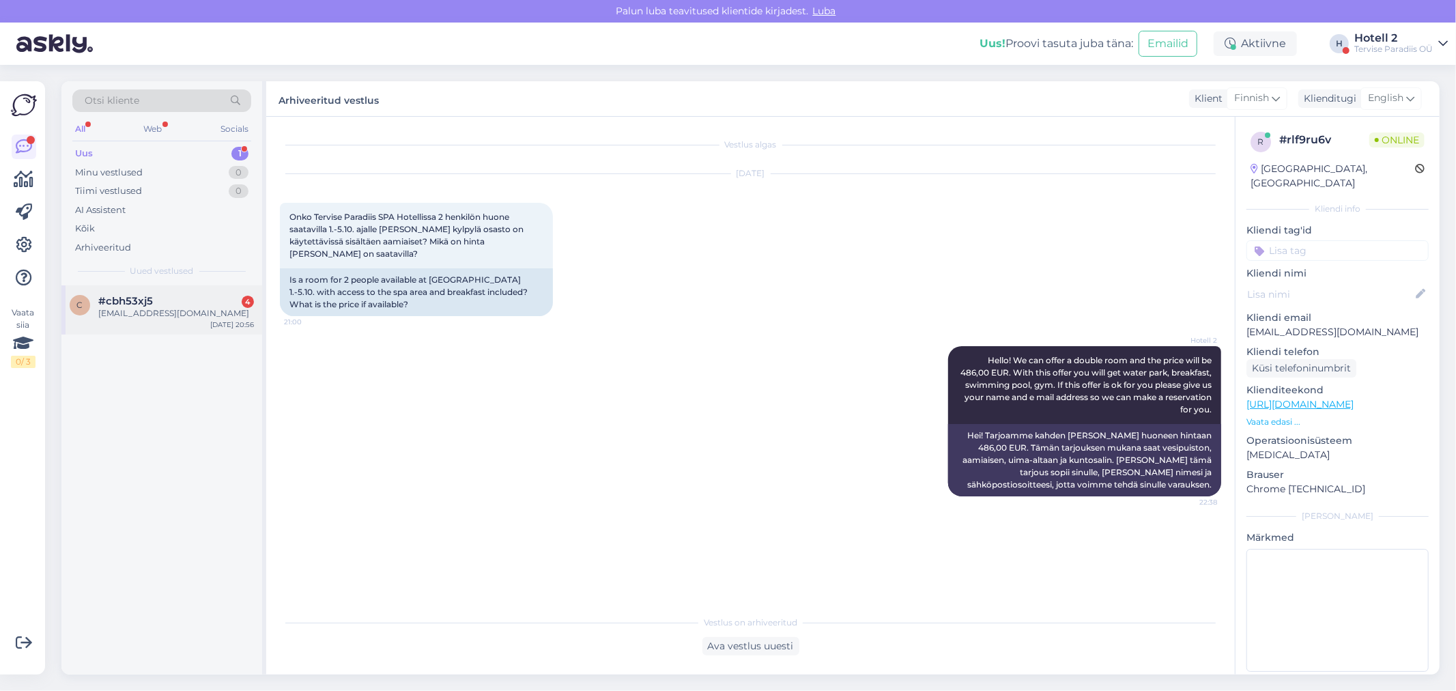
click at [147, 317] on div "[EMAIL_ADDRESS][DOMAIN_NAME]" at bounding box center [176, 313] width 156 height 12
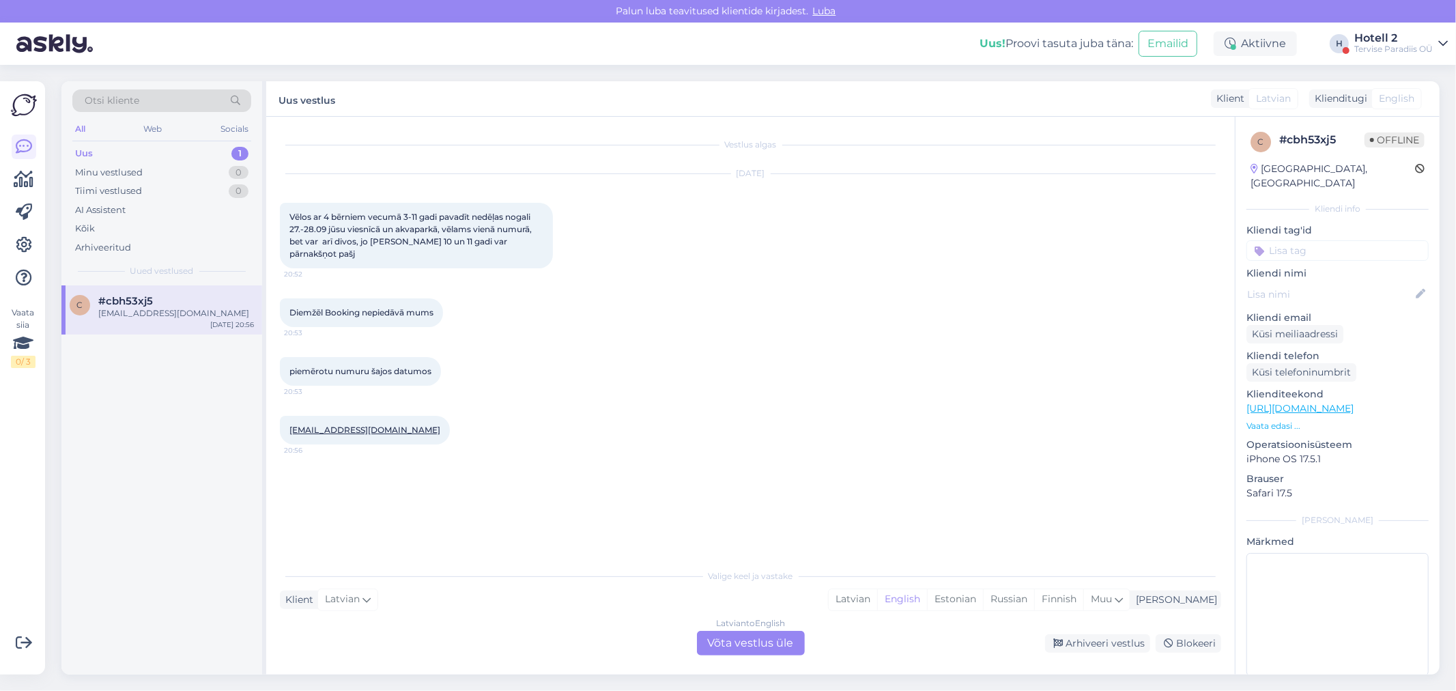
click at [738, 637] on div "Latvian to English Võta vestlus üle" at bounding box center [751, 643] width 108 height 25
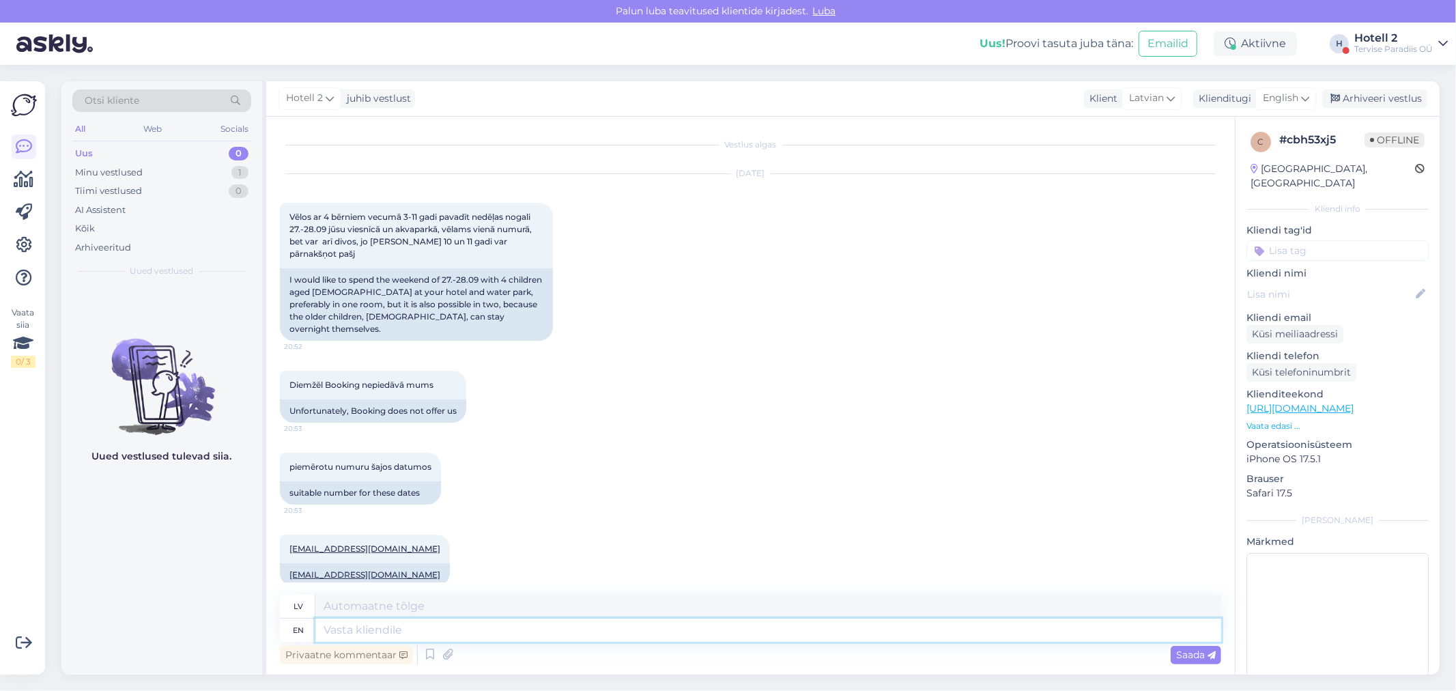
click at [323, 629] on textarea at bounding box center [768, 629] width 906 height 23
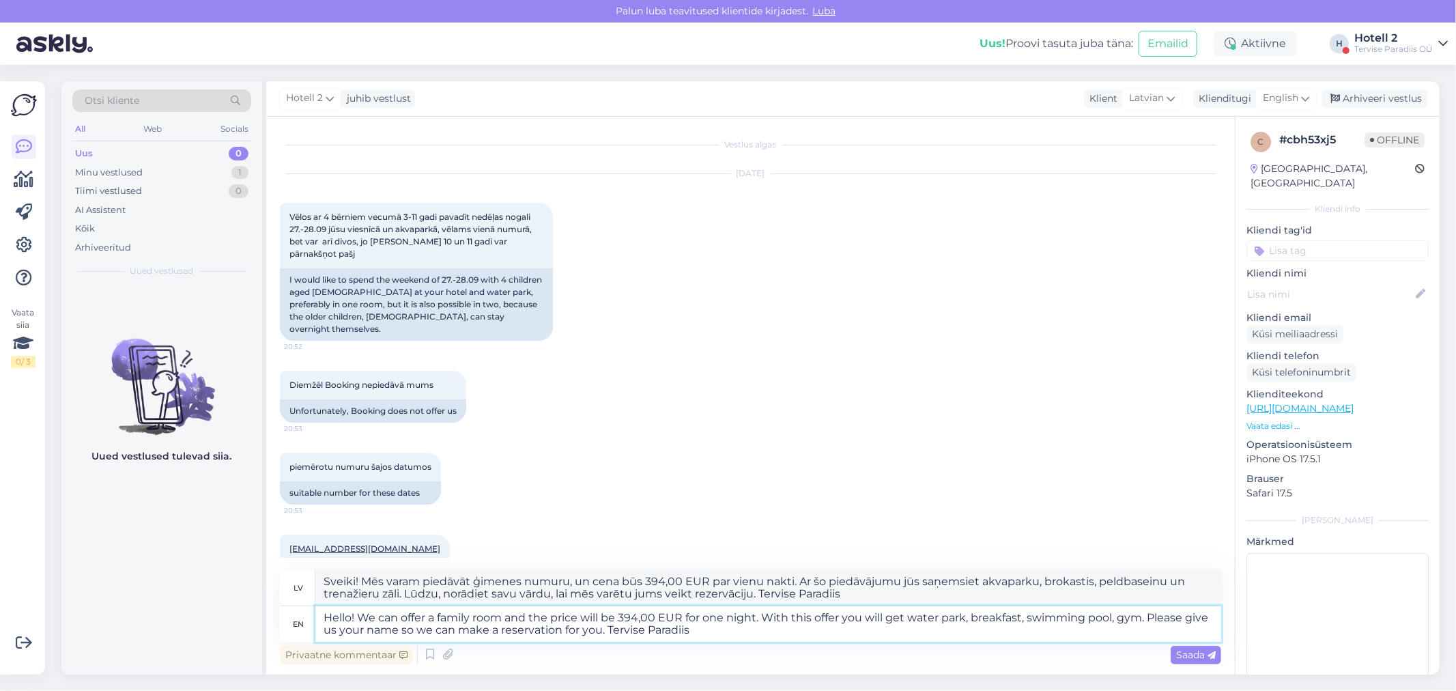
click at [759, 619] on textarea "Hello! We can offer a family room and the price will be 394,00 EUR for one nigh…" at bounding box center [768, 623] width 906 height 35
click at [1176, 652] on span "Saada" at bounding box center [1196, 654] width 40 height 12
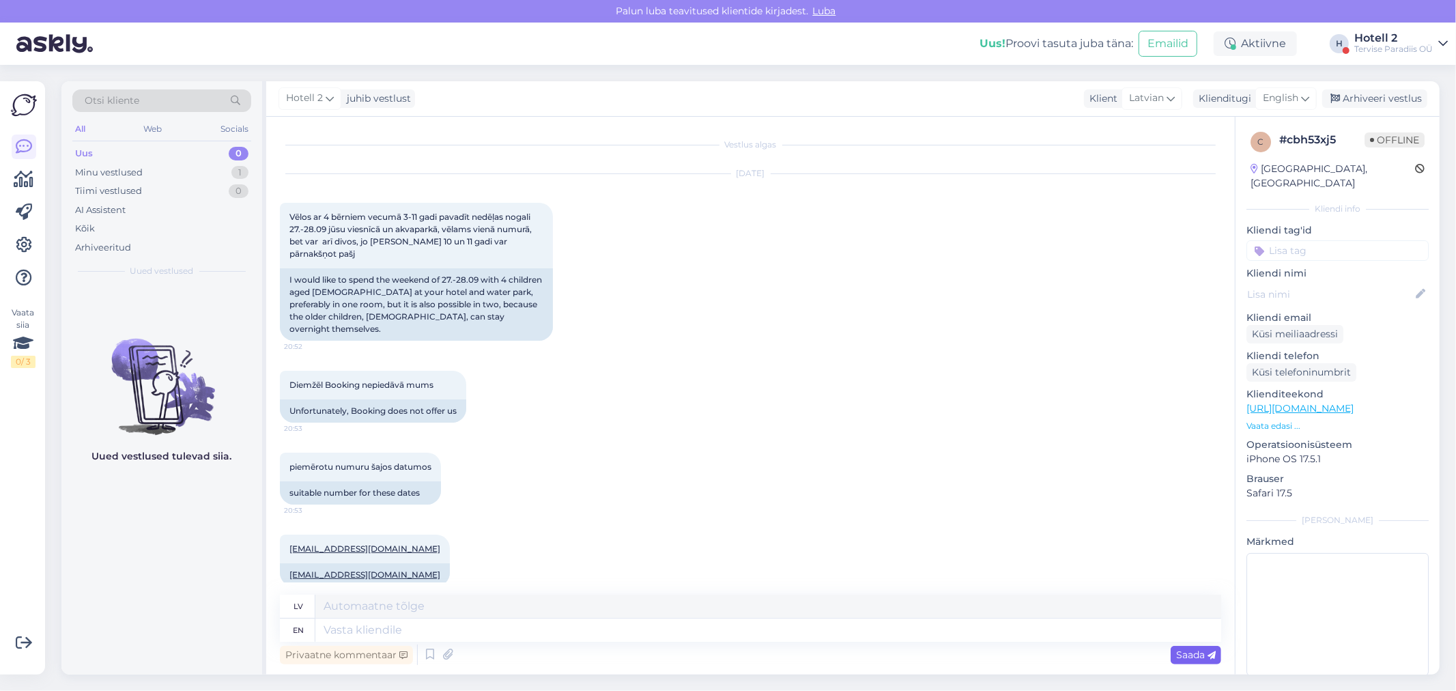
scroll to position [186, 0]
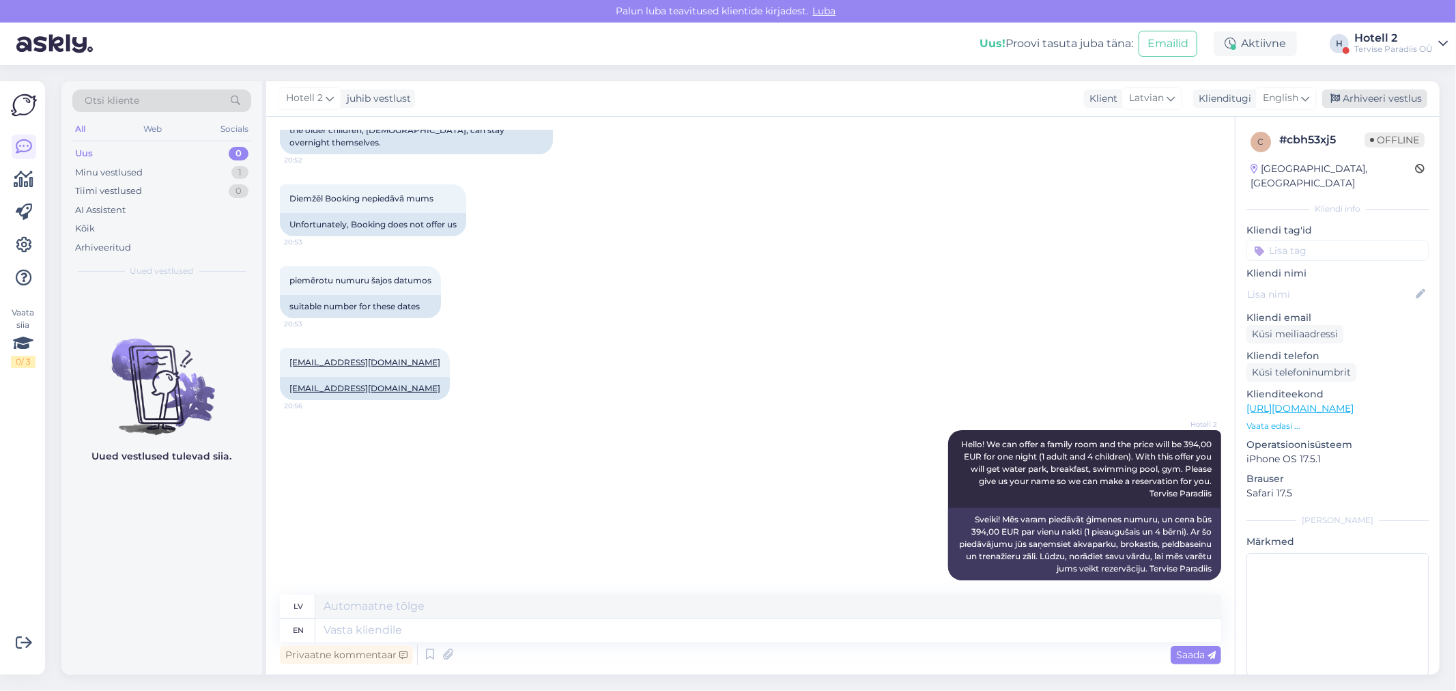
click at [1389, 98] on div "Arhiveeri vestlus" at bounding box center [1374, 98] width 105 height 18
